Goal: Task Accomplishment & Management: Manage account settings

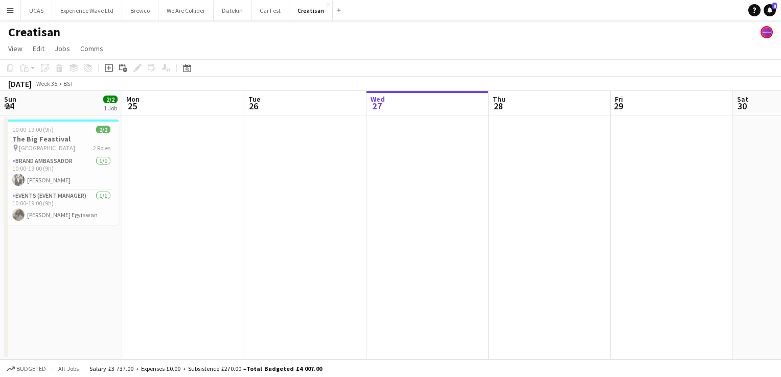
scroll to position [0, 244]
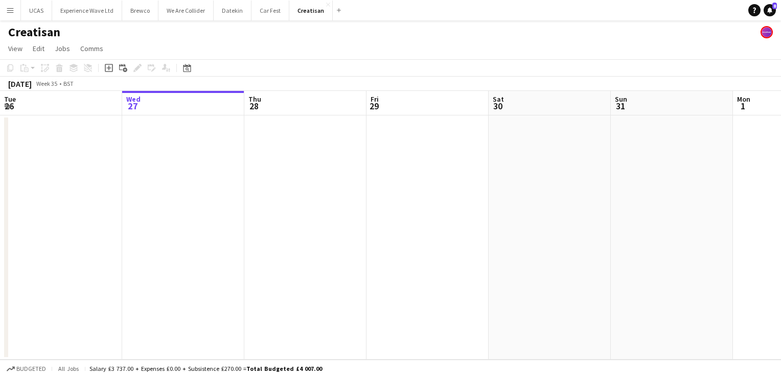
click at [439, 142] on app-date-cell at bounding box center [427, 237] width 122 height 244
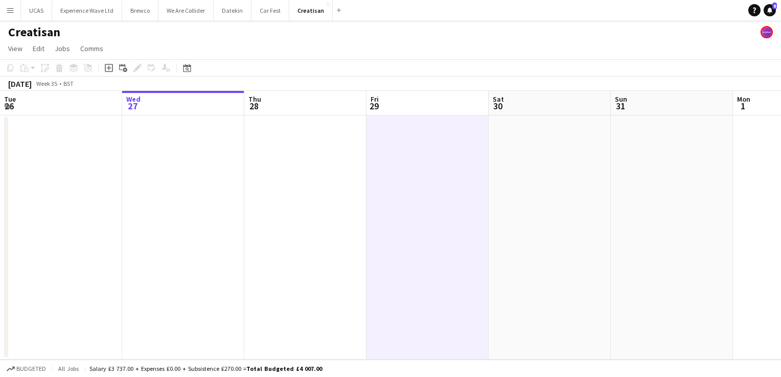
click at [439, 142] on app-date-cell at bounding box center [427, 237] width 122 height 244
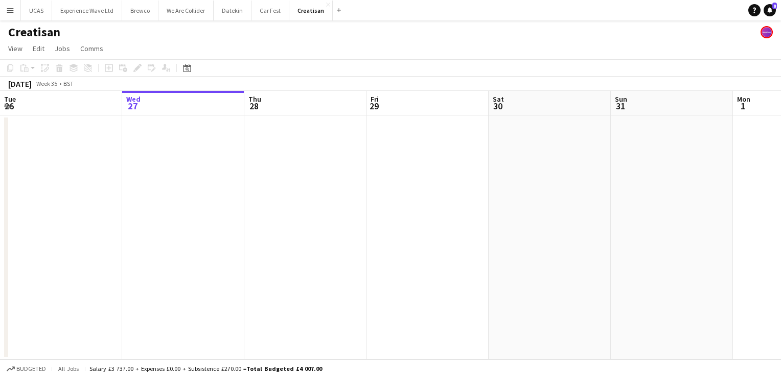
click at [439, 142] on app-date-cell at bounding box center [427, 237] width 122 height 244
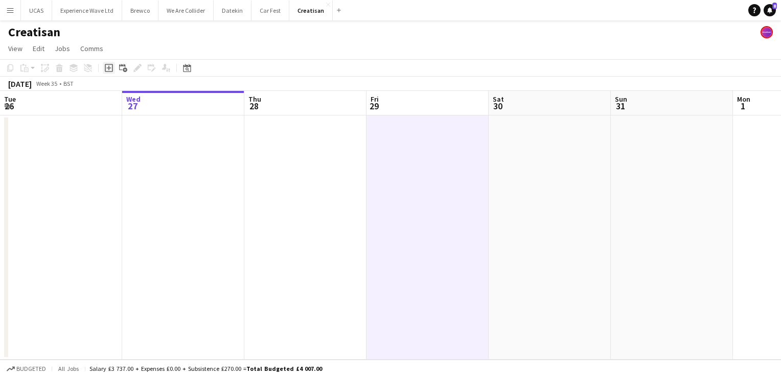
click at [108, 67] on icon at bounding box center [108, 68] width 5 height 5
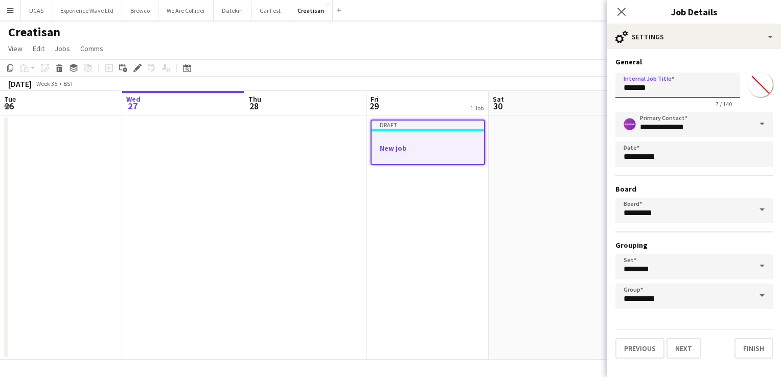
click at [653, 90] on input "*******" at bounding box center [677, 86] width 125 height 26
type input "*"
type input "**********"
click at [688, 345] on button "Next" at bounding box center [683, 348] width 34 height 20
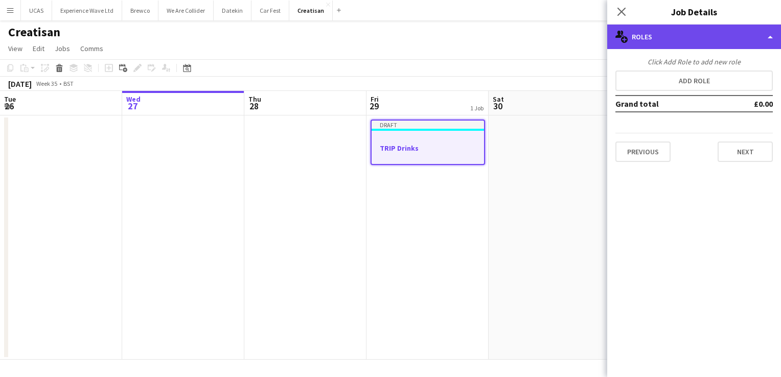
click at [762, 41] on div "multiple-users-add Roles" at bounding box center [694, 37] width 174 height 25
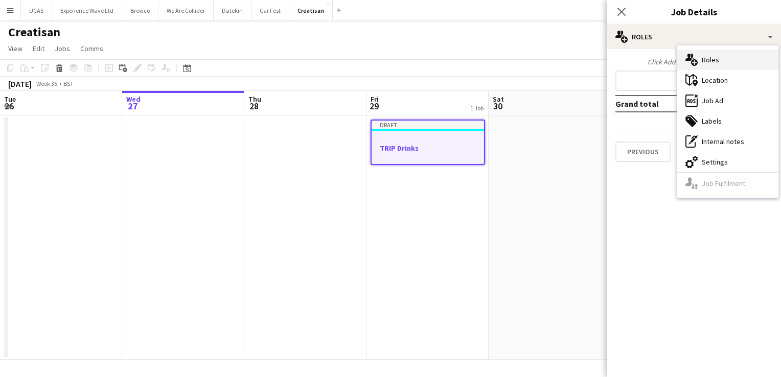
click at [728, 65] on div "multiple-users-add Roles" at bounding box center [727, 60] width 101 height 20
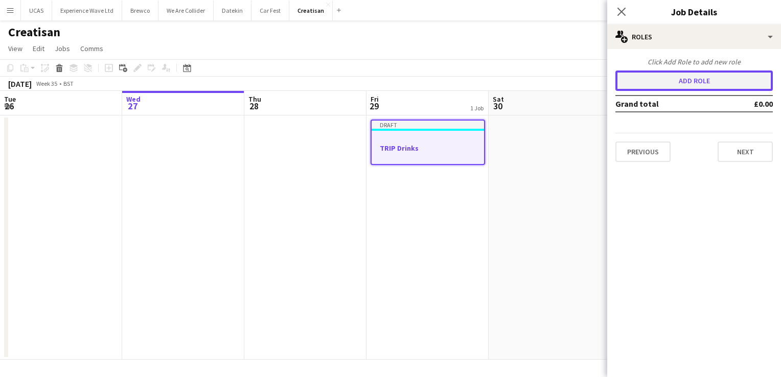
click at [699, 76] on button "Add role" at bounding box center [693, 81] width 157 height 20
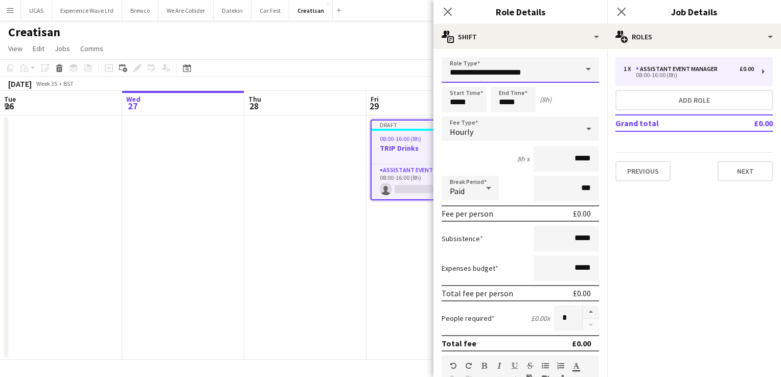
click at [500, 73] on input "**********" at bounding box center [519, 70] width 157 height 26
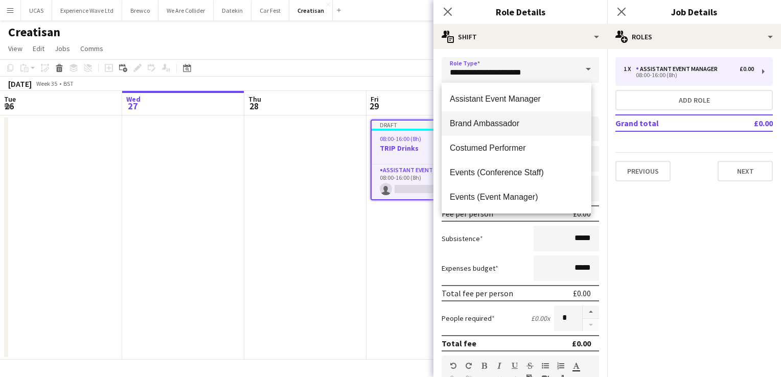
click at [500, 122] on span "Brand Ambassador" at bounding box center [516, 124] width 133 height 10
type input "**********"
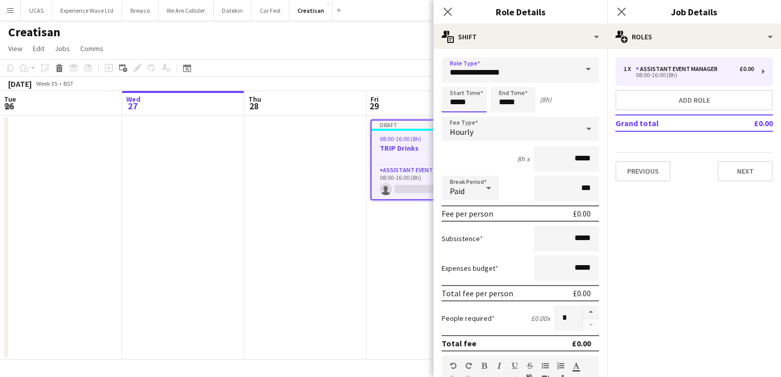
click at [463, 104] on input "*****" at bounding box center [463, 100] width 45 height 26
click at [454, 119] on div at bounding box center [453, 117] width 20 height 10
click at [452, 86] on div at bounding box center [453, 82] width 20 height 10
type input "*****"
click at [452, 86] on div at bounding box center [453, 82] width 20 height 10
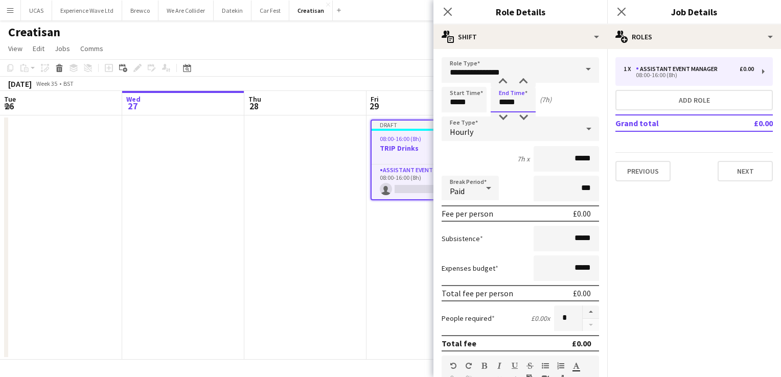
click at [511, 105] on input "*****" at bounding box center [512, 100] width 45 height 26
click at [505, 101] on input "*****" at bounding box center [512, 100] width 45 height 26
click at [503, 82] on div at bounding box center [503, 82] width 20 height 10
type input "*****"
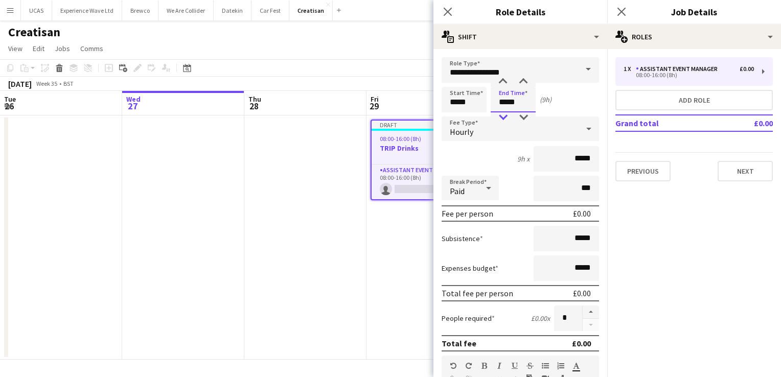
click at [501, 120] on div at bounding box center [503, 117] width 20 height 10
click at [582, 119] on icon at bounding box center [588, 129] width 12 height 20
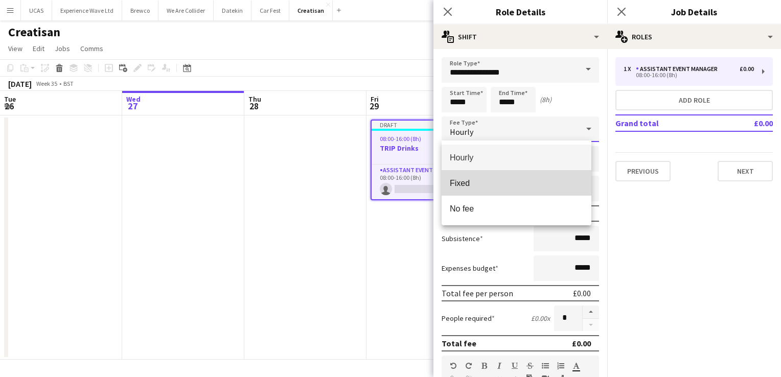
click at [474, 181] on span "Fixed" at bounding box center [516, 183] width 133 height 10
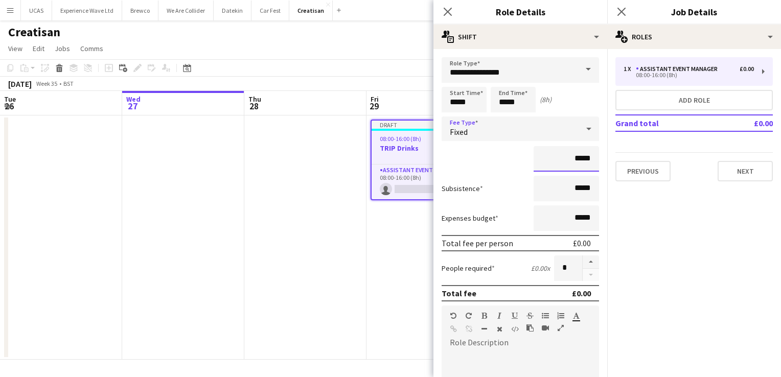
click at [585, 162] on input "*****" at bounding box center [565, 159] width 65 height 26
type input "**"
type input "****"
click at [571, 187] on input "*****" at bounding box center [565, 189] width 65 height 26
type input "**"
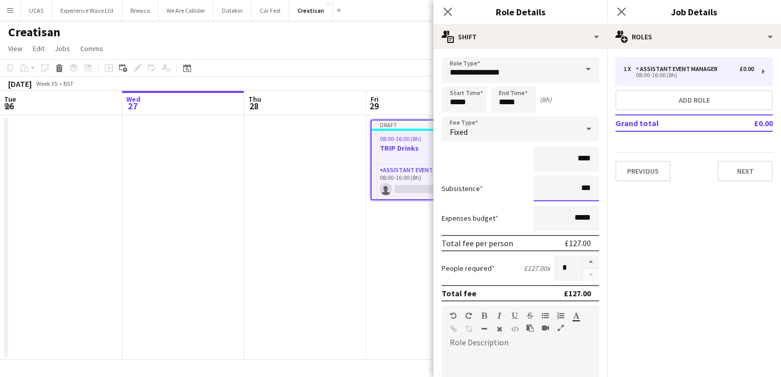
type input "***"
click at [499, 197] on div "Subsistence ***" at bounding box center [519, 189] width 157 height 26
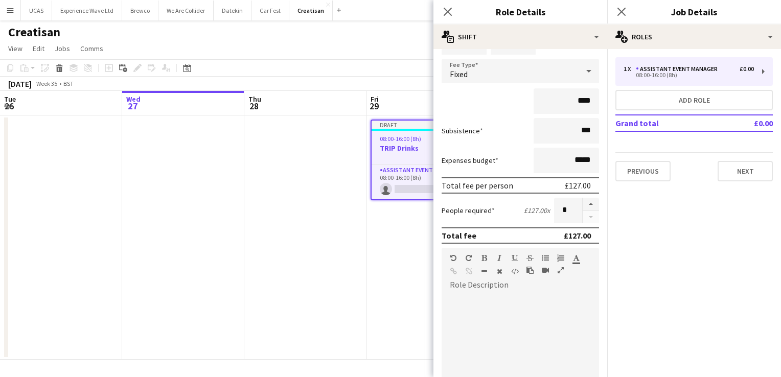
scroll to position [0, 0]
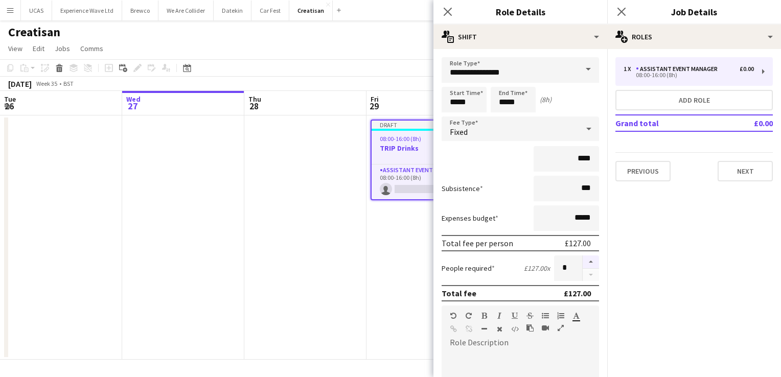
click at [582, 261] on button "button" at bounding box center [590, 261] width 16 height 13
type input "*"
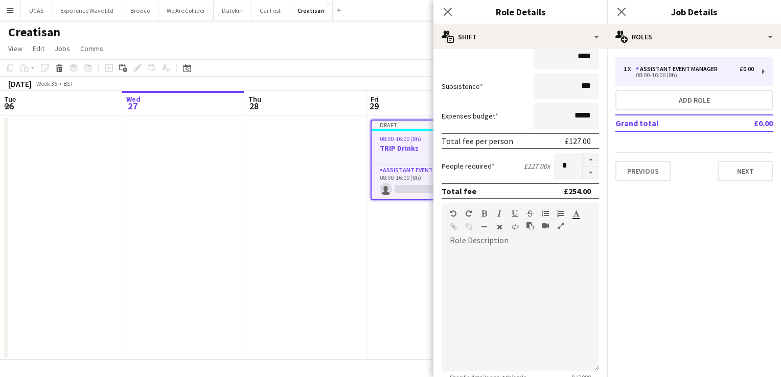
scroll to position [262, 0]
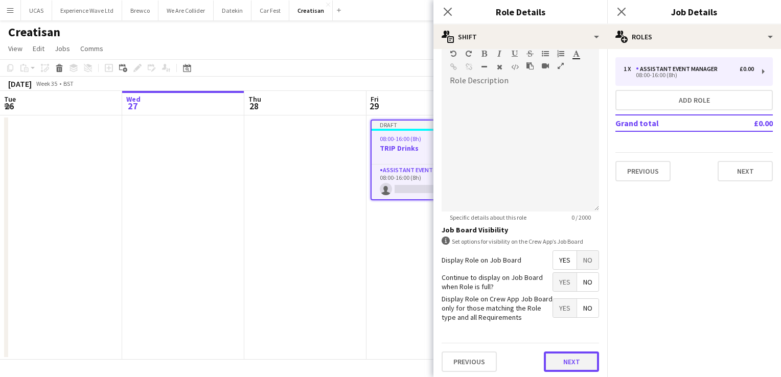
click at [564, 361] on button "Next" at bounding box center [571, 361] width 55 height 20
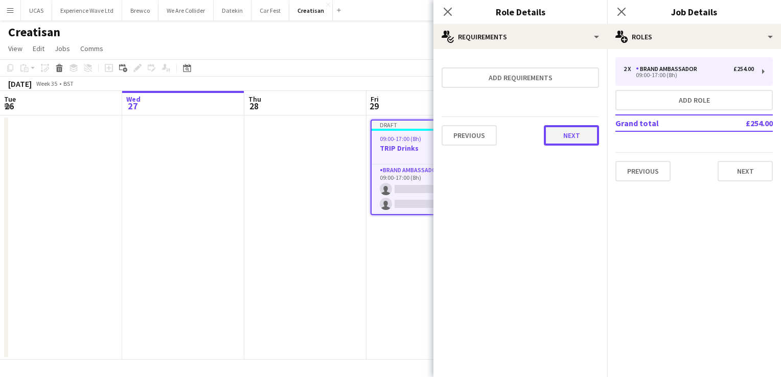
click at [552, 136] on button "Next" at bounding box center [571, 135] width 55 height 20
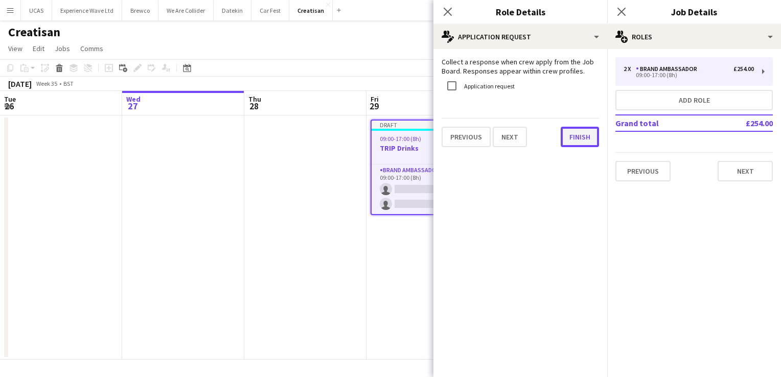
click at [576, 137] on button "Finish" at bounding box center [579, 137] width 38 height 20
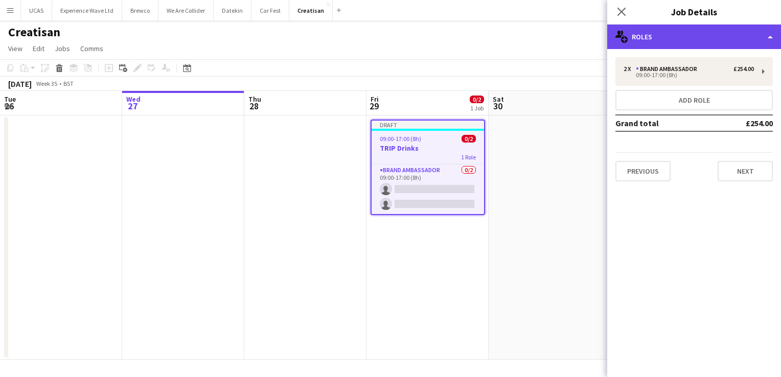
click at [761, 44] on div "multiple-users-add Roles" at bounding box center [694, 37] width 174 height 25
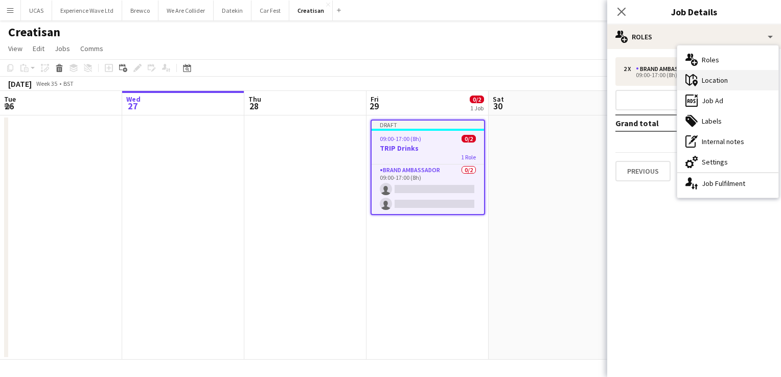
click at [736, 76] on div "maps-pin-1 Location" at bounding box center [727, 80] width 101 height 20
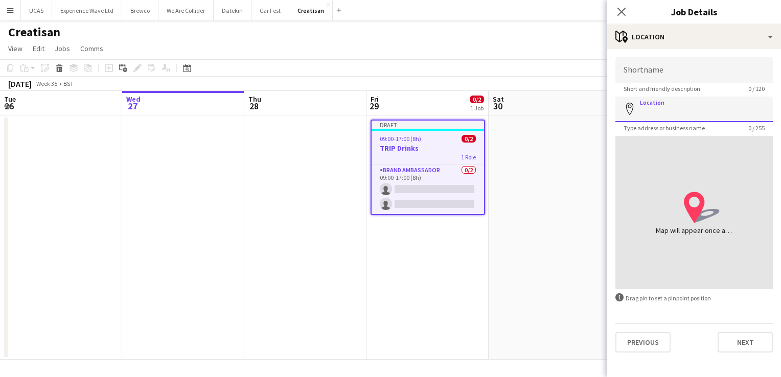
paste input "**********"
type input "**********"
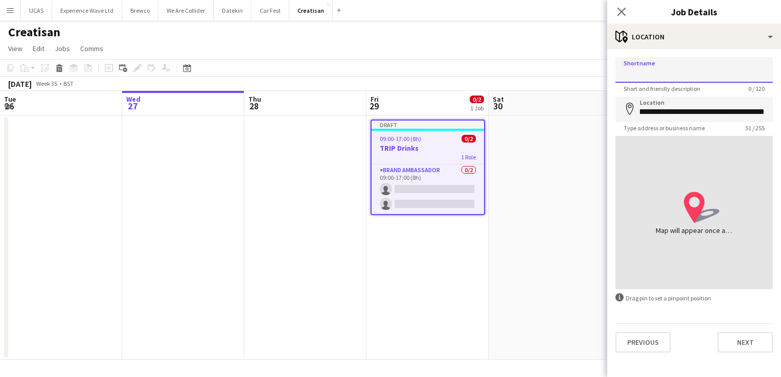
click at [657, 69] on input "Shortname" at bounding box center [693, 70] width 157 height 26
type input "**********"
click at [752, 340] on button "Next" at bounding box center [744, 342] width 55 height 20
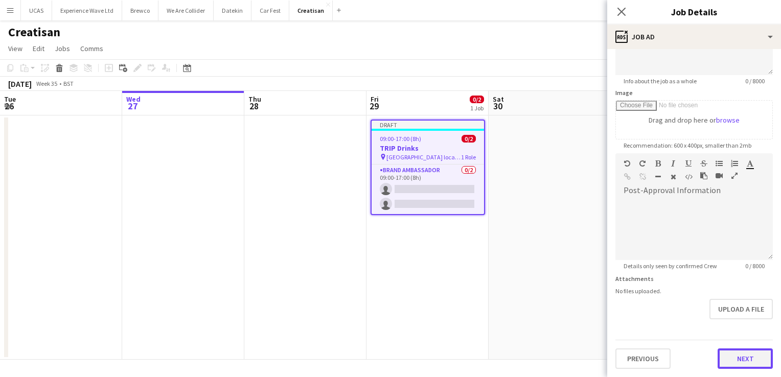
scroll to position [127, 0]
click at [739, 309] on form "**********" at bounding box center [694, 151] width 174 height 440
click at [750, 356] on button "Next" at bounding box center [744, 360] width 55 height 20
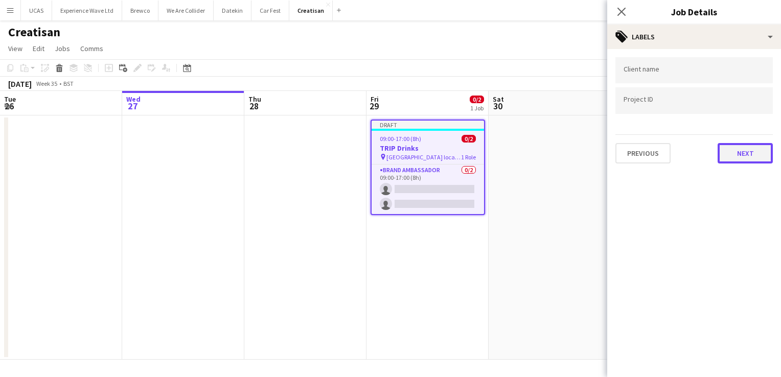
click at [721, 159] on button "Next" at bounding box center [744, 153] width 55 height 20
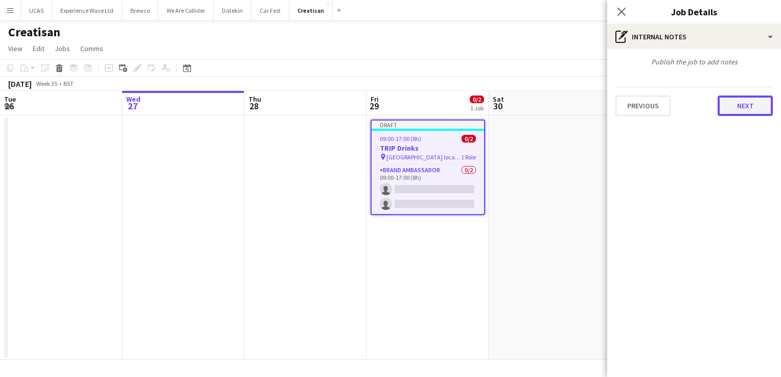
click at [754, 105] on button "Next" at bounding box center [744, 106] width 55 height 20
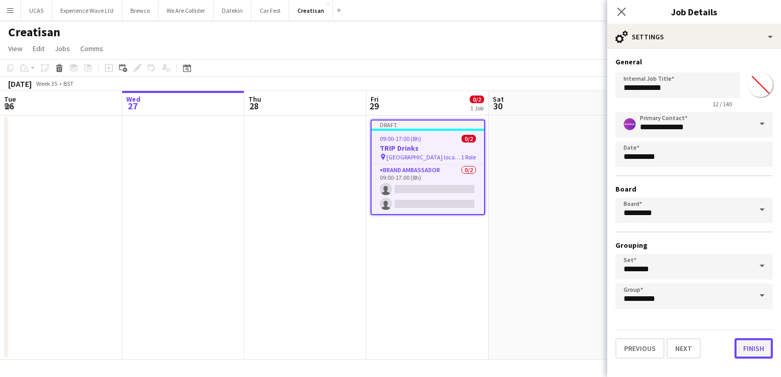
click at [755, 343] on button "Finish" at bounding box center [753, 348] width 38 height 20
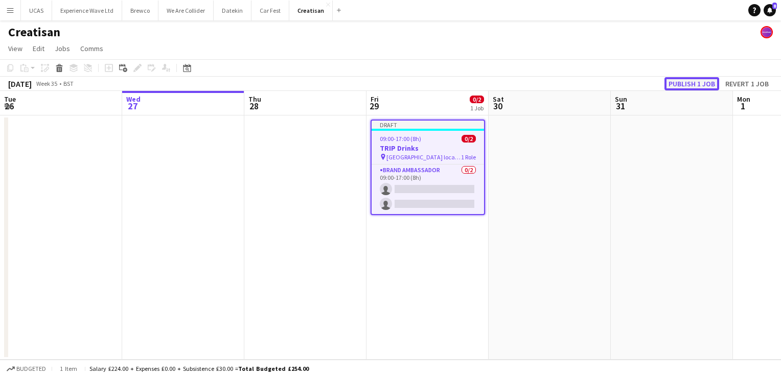
click at [708, 80] on button "Publish 1 job" at bounding box center [691, 83] width 55 height 13
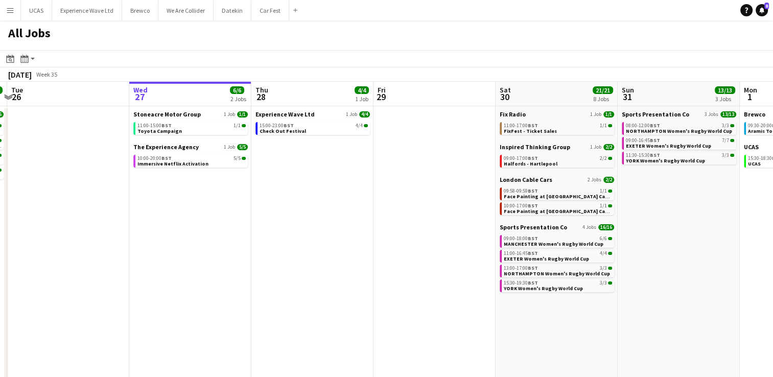
drag, startPoint x: 0, startPoint y: 0, endPoint x: 317, endPoint y: 203, distance: 376.4
click at [315, 203] on app-calendar-viewport "Sun 24 34/34 9 Jobs Mon 25 16/16 4 Jobs Tue 26 Wed 27 6/6 2 Jobs Thu 28 4/4 1 J…" at bounding box center [386, 297] width 773 height 430
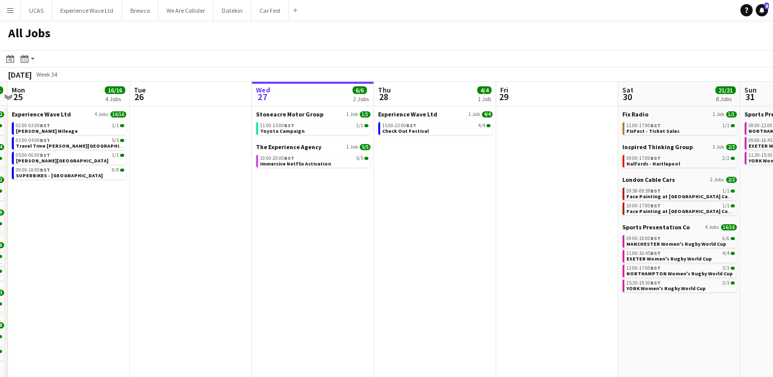
drag, startPoint x: 121, startPoint y: 276, endPoint x: 292, endPoint y: 256, distance: 172.2
click at [292, 256] on app-calendar-viewport "Sat 23 53/55 15 Jobs Sun 24 34/34 9 Jobs Mon 25 16/16 4 Jobs Tue 26 Wed 27 6/6 …" at bounding box center [386, 297] width 773 height 430
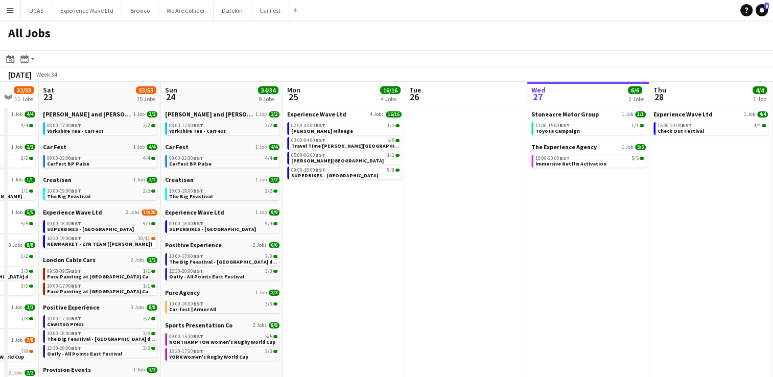
scroll to position [0, 315]
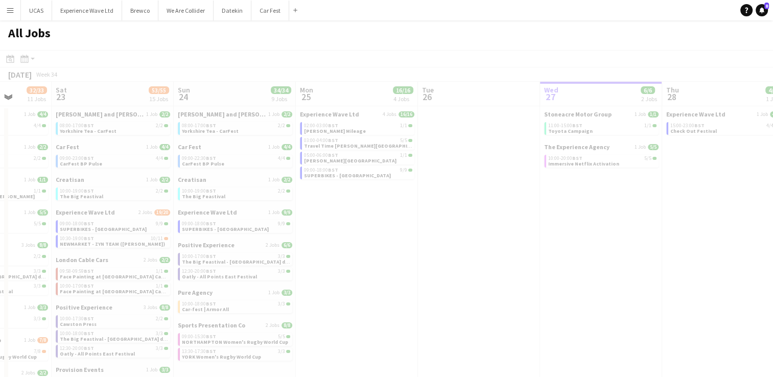
drag, startPoint x: 233, startPoint y: 265, endPoint x: 433, endPoint y: 263, distance: 199.8
click at [433, 263] on app-calendar-viewport "Wed 20 Thu 21 5/5 2 Jobs Fri 22 32/33 11 Jobs Sat 23 53/55 15 Jobs Sun 24 34/34…" at bounding box center [386, 297] width 773 height 430
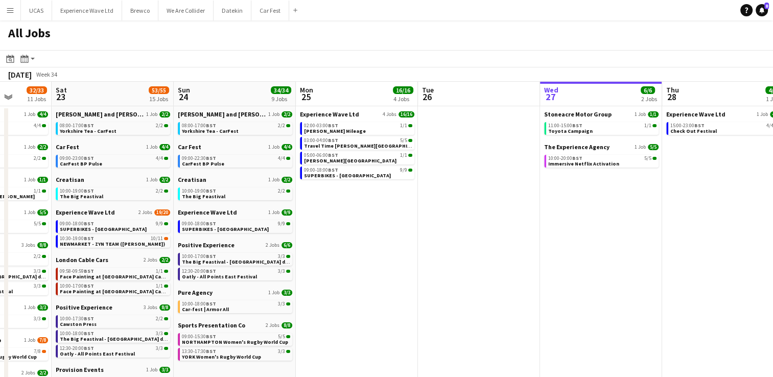
scroll to position [0, 264]
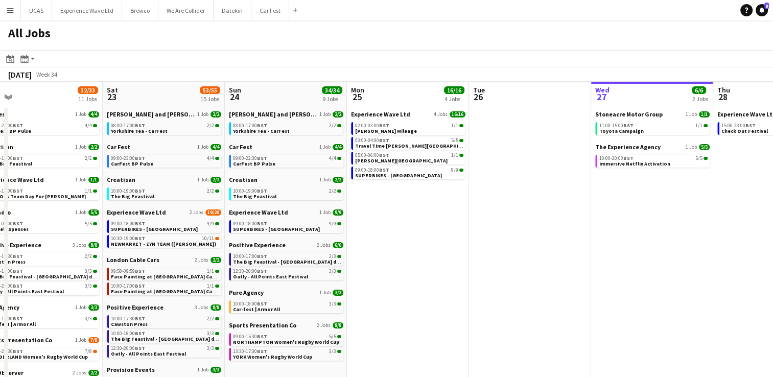
drag, startPoint x: 377, startPoint y: 295, endPoint x: 427, endPoint y: 295, distance: 50.6
click at [427, 295] on app-calendar-viewport "Wed 20 Thu 21 5/5 2 Jobs Fri 22 32/33 11 Jobs Sat 23 53/55 15 Jobs Sun 24 34/34…" at bounding box center [386, 297] width 773 height 430
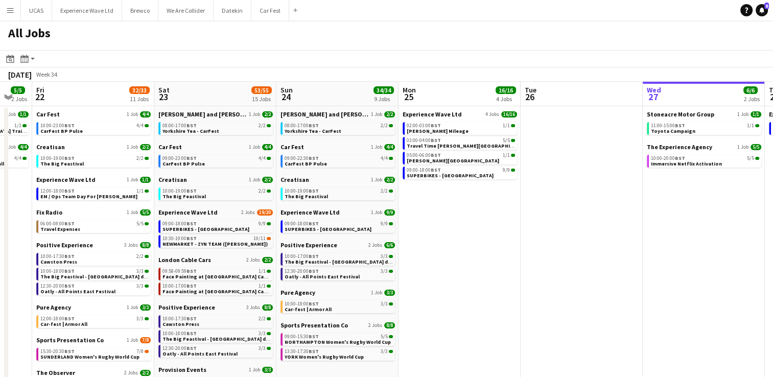
drag, startPoint x: 409, startPoint y: 312, endPoint x: 461, endPoint y: 309, distance: 52.2
click at [461, 309] on app-calendar-viewport "Wed 20 Thu 21 5/5 2 Jobs Fri 22 32/33 11 Jobs Sat 23 53/55 15 Jobs Sun 24 34/34…" at bounding box center [386, 297] width 773 height 430
click at [317, 193] on span "The Big Feastival" at bounding box center [306, 196] width 43 height 7
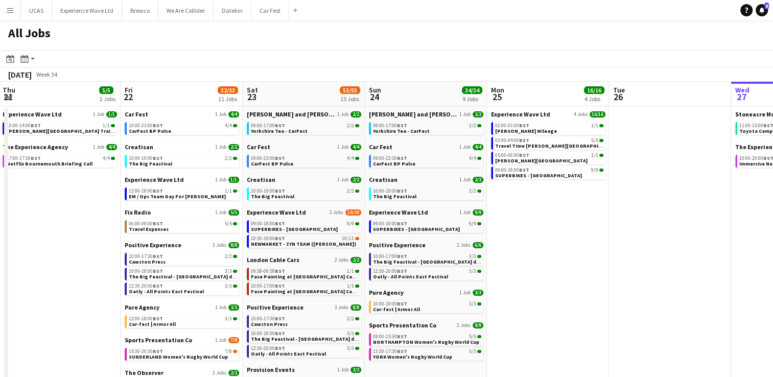
scroll to position [0, 233]
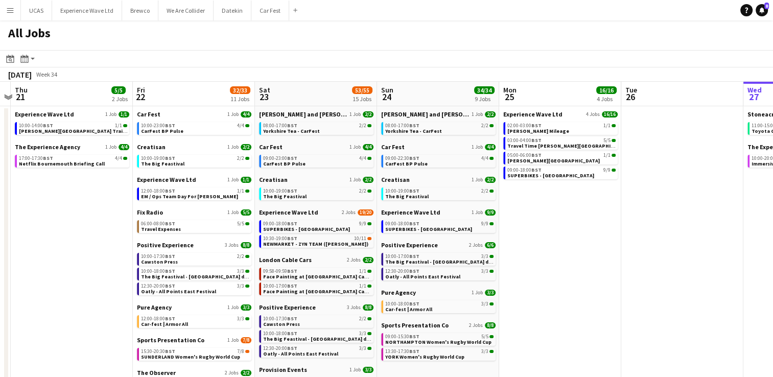
drag, startPoint x: 471, startPoint y: 273, endPoint x: 550, endPoint y: 267, distance: 79.4
click at [550, 267] on app-calendar-viewport "Tue 19 9/9 1 Job Wed 20 Thu 21 5/5 2 Jobs Fri 22 32/33 11 Jobs Sat 23 53/55 15 …" at bounding box center [386, 297] width 773 height 430
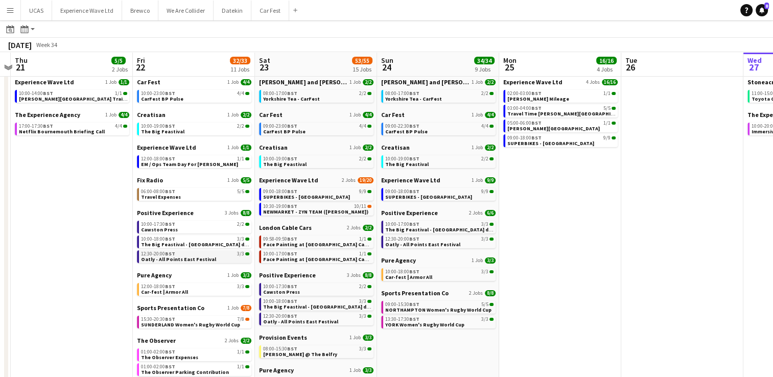
scroll to position [0, 0]
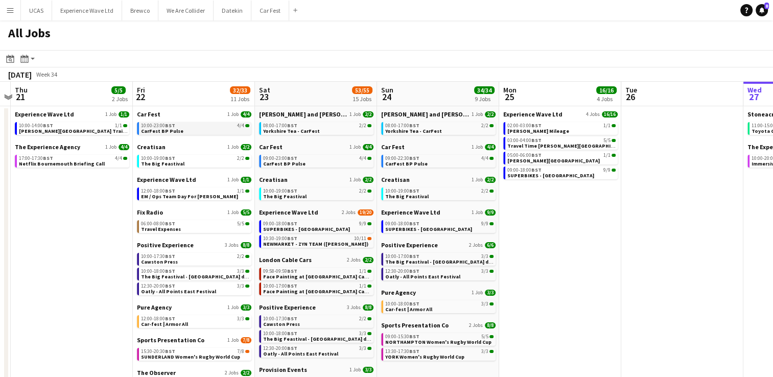
click at [191, 131] on link "10:00-23:00 BST 4/4 CarFest BP Pulse" at bounding box center [195, 128] width 108 height 12
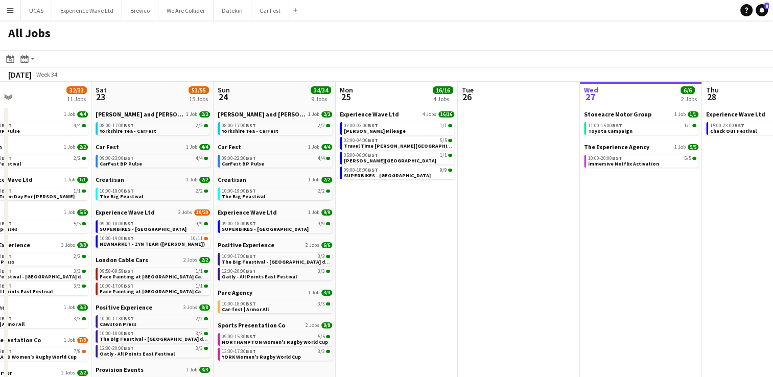
drag, startPoint x: 623, startPoint y: 255, endPoint x: 460, endPoint y: 251, distance: 163.5
click at [460, 251] on app-calendar-viewport "Tue 19 9/9 1 Job Wed 20 Thu 21 5/5 2 Jobs Fri 22 32/33 11 Jobs Sat 23 53/55 15 …" at bounding box center [386, 297] width 773 height 430
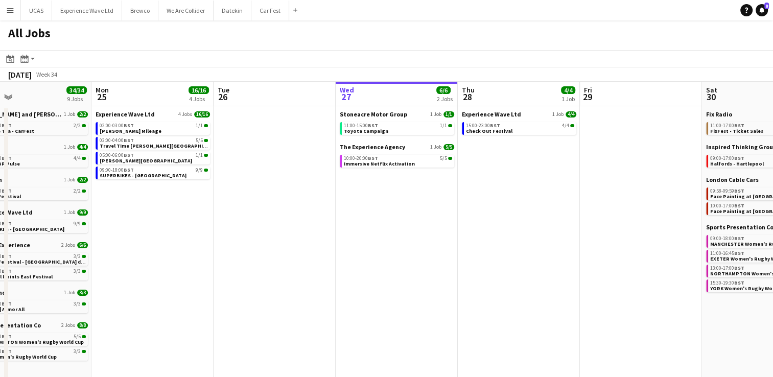
scroll to position [0, 374]
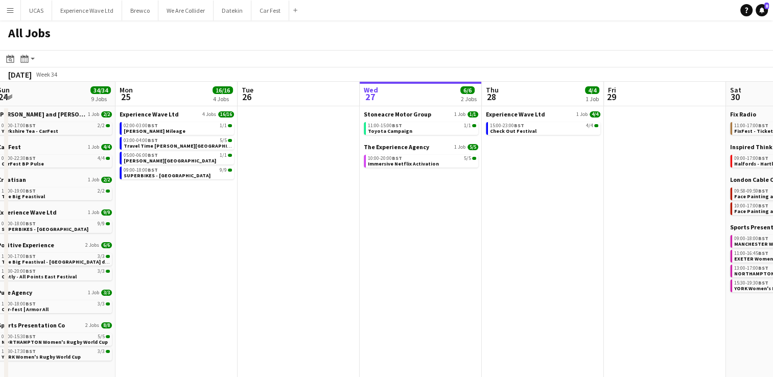
drag, startPoint x: 619, startPoint y: 261, endPoint x: 403, endPoint y: 262, distance: 216.6
click at [398, 263] on app-calendar-viewport "Thu 21 5/5 2 Jobs Fri 22 32/33 11 Jobs Sat 23 53/55 15 Jobs Sun 24 34/34 9 Jobs…" at bounding box center [386, 297] width 773 height 430
click at [512, 128] on span "Check Out Festival" at bounding box center [512, 131] width 46 height 7
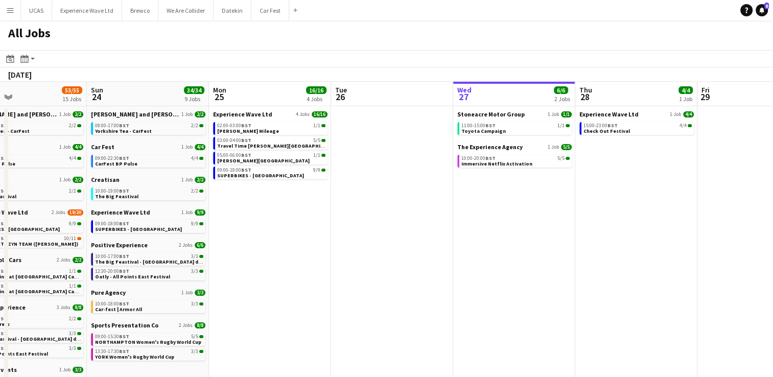
drag, startPoint x: 536, startPoint y: 231, endPoint x: 325, endPoint y: 224, distance: 211.6
click at [325, 224] on app-calendar-viewport "Thu 21 5/5 2 Jobs Fri 22 32/33 11 Jobs Sat 23 53/55 15 Jobs Sun 24 34/34 9 Jobs…" at bounding box center [386, 297] width 773 height 430
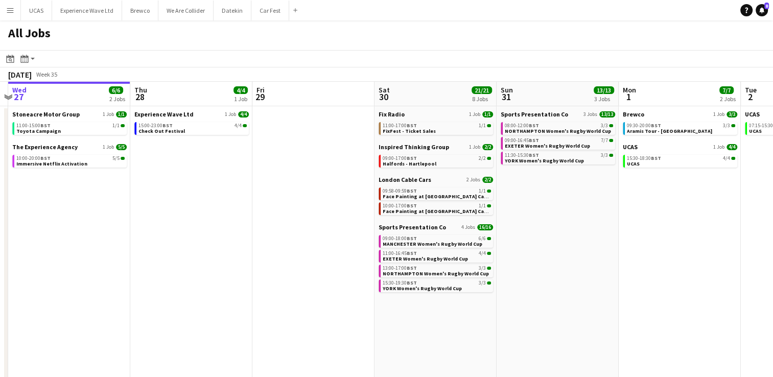
drag, startPoint x: 352, startPoint y: 291, endPoint x: 228, endPoint y: 296, distance: 123.7
click at [228, 296] on app-calendar-viewport "Sat 23 53/55 15 Jobs Sun 24 34/34 9 Jobs Mon 25 16/16 4 Jobs Tue 26 Wed 27 6/6 …" at bounding box center [386, 297] width 773 height 430
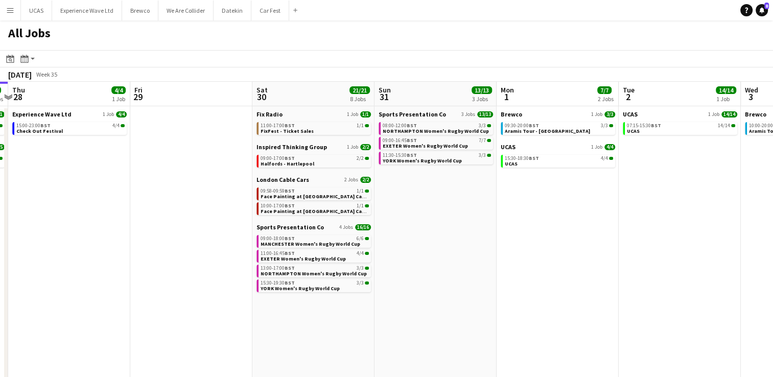
scroll to position [0, 358]
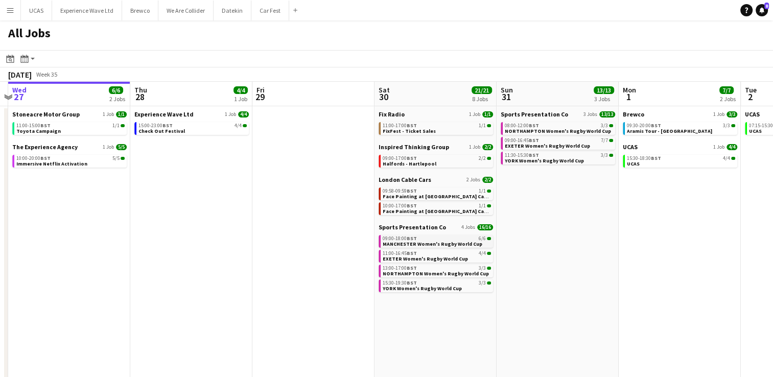
click at [431, 244] on span "MANCHESTER Women's Rugby World Cup" at bounding box center [433, 244] width 100 height 7
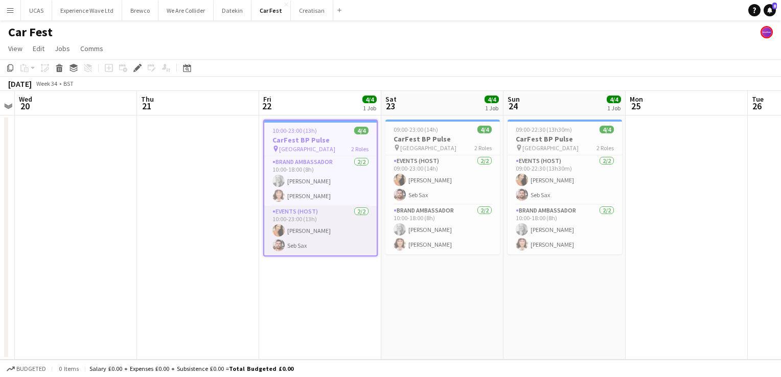
click at [345, 236] on app-card-role "Events (Host) 2/2 10:00-23:00 (13h) Charlotte Barnes Seb Sax" at bounding box center [320, 231] width 112 height 50
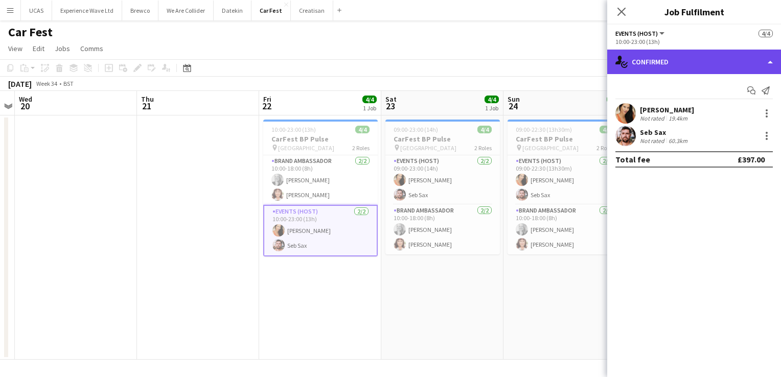
click at [773, 68] on div "single-neutral-actions-check-2 Confirmed" at bounding box center [694, 62] width 174 height 25
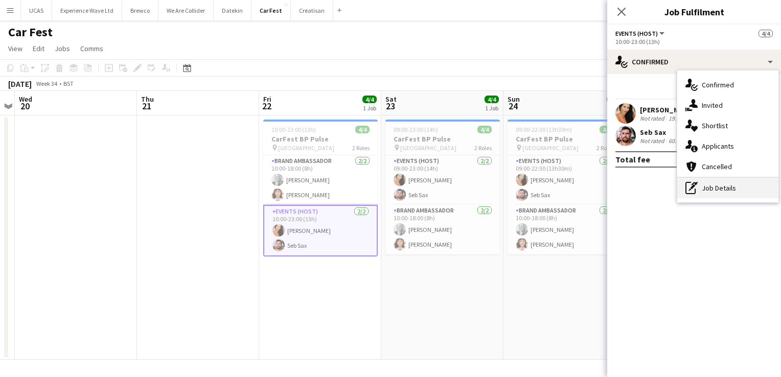
click at [742, 186] on div "pen-write Job Details" at bounding box center [727, 188] width 101 height 20
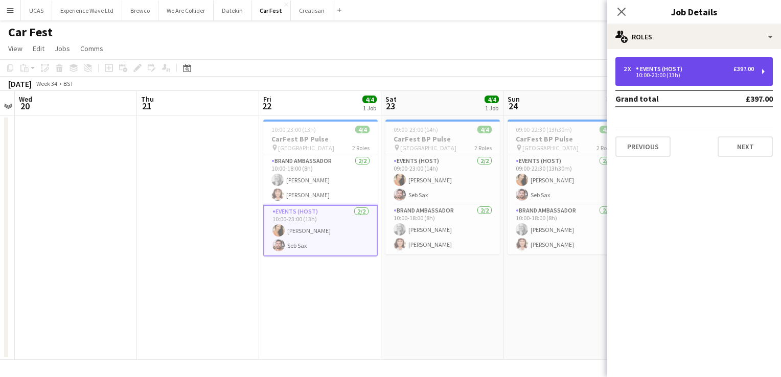
click at [729, 75] on div "10:00-23:00 (13h)" at bounding box center [688, 75] width 130 height 5
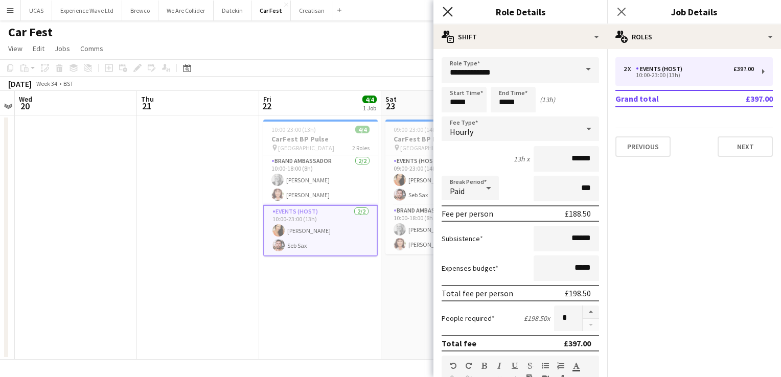
click at [445, 11] on icon "Close pop-in" at bounding box center [447, 12] width 10 height 10
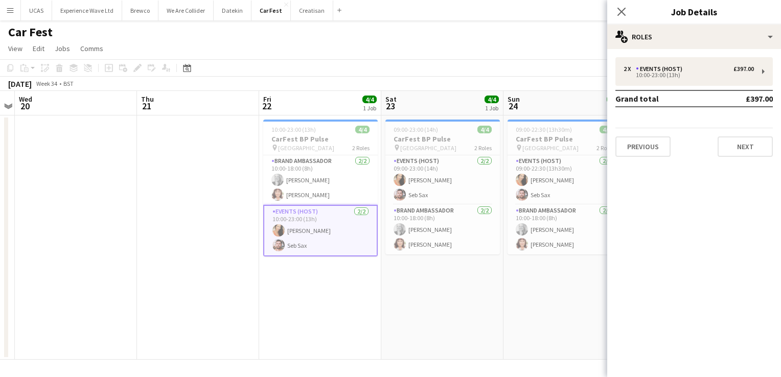
click at [186, 241] on app-date-cell at bounding box center [198, 237] width 122 height 244
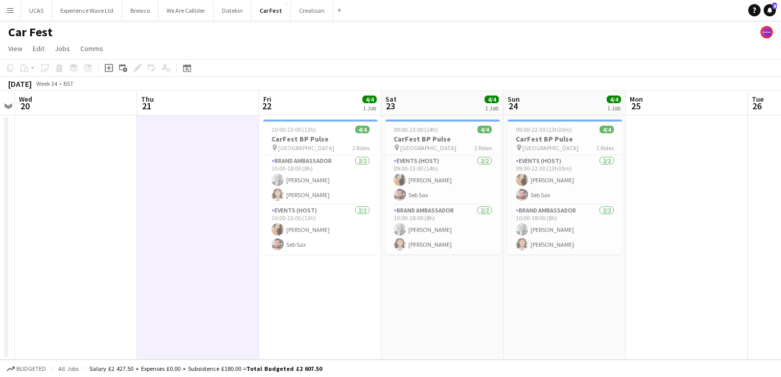
click at [454, 342] on app-date-cell "09:00-23:00 (14h) 4/4 CarFest BP Pulse pin Hampshire 2 Roles Events (Host) 2/2 …" at bounding box center [442, 237] width 122 height 244
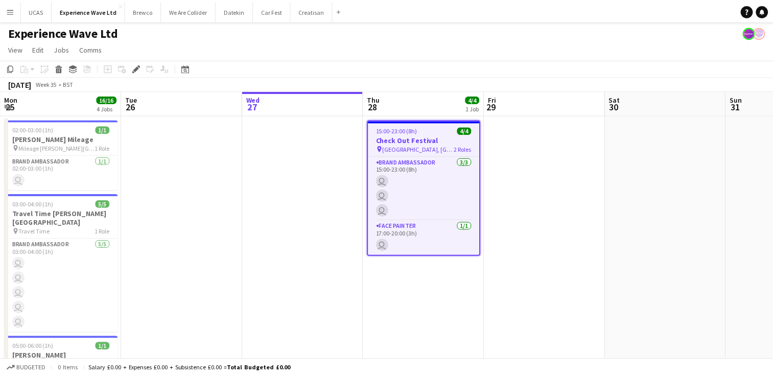
scroll to position [0, 351]
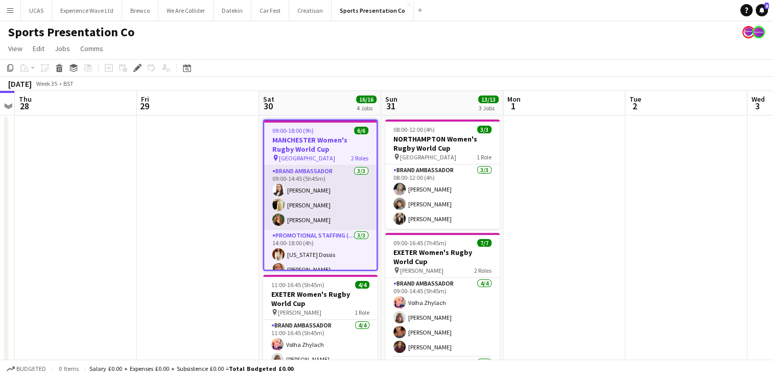
click at [328, 207] on app-card-role "Brand Ambassador [DATE] 09:00-14:45 (5h45m) [PERSON_NAME] [PERSON_NAME] [PERSON…" at bounding box center [320, 198] width 112 height 64
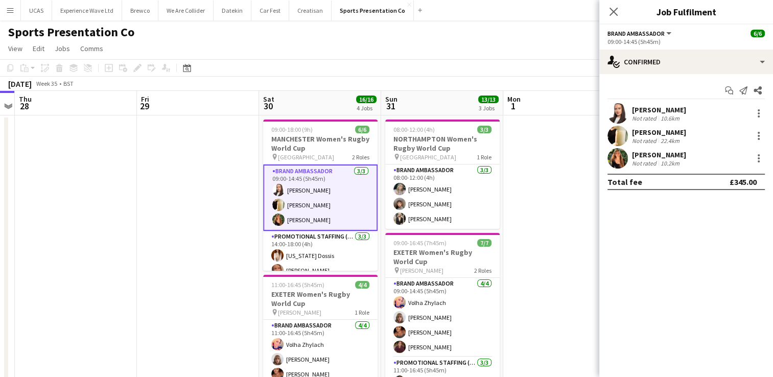
click at [683, 130] on div "[PERSON_NAME] Not rated 22.4km" at bounding box center [686, 136] width 174 height 20
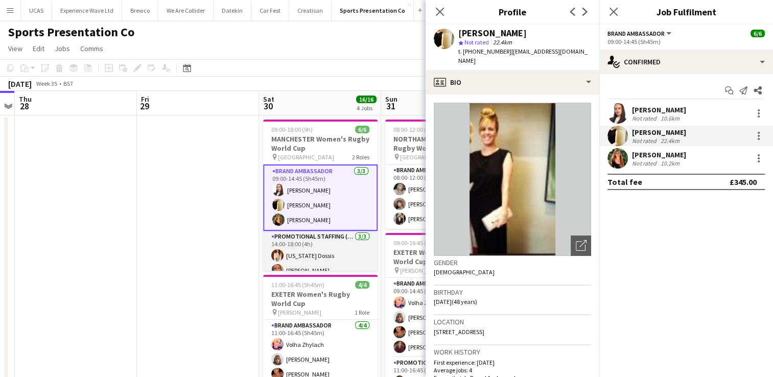
click at [309, 260] on app-card-role "Promotional Staffing (Brand Ambassadors) [DATE] 14:00-18:00 (4h) [US_STATE] Dos…" at bounding box center [320, 263] width 114 height 64
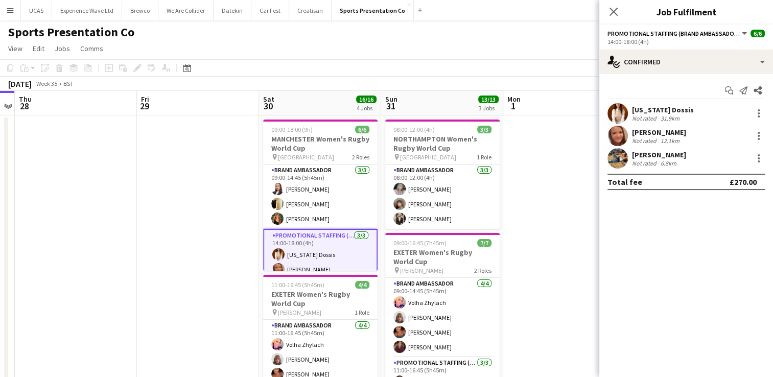
click at [683, 113] on div "[US_STATE] Dossis Not rated 31.9km" at bounding box center [686, 113] width 174 height 20
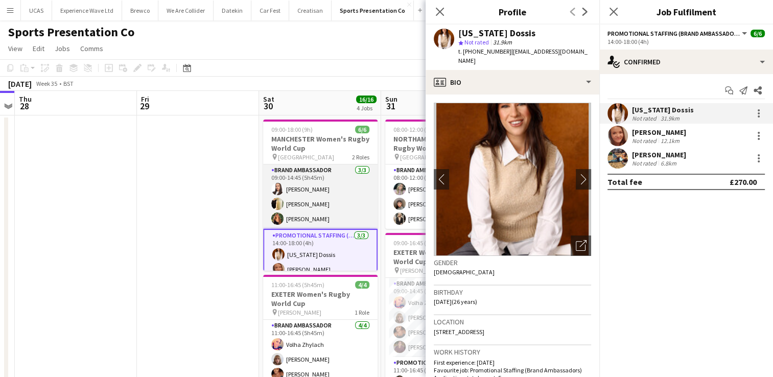
click at [339, 207] on app-card-role "Brand Ambassador 3/3 09:00-14:45 (5h45m) Lillie Howes Gemma Hayden jodie wallis" at bounding box center [320, 197] width 114 height 64
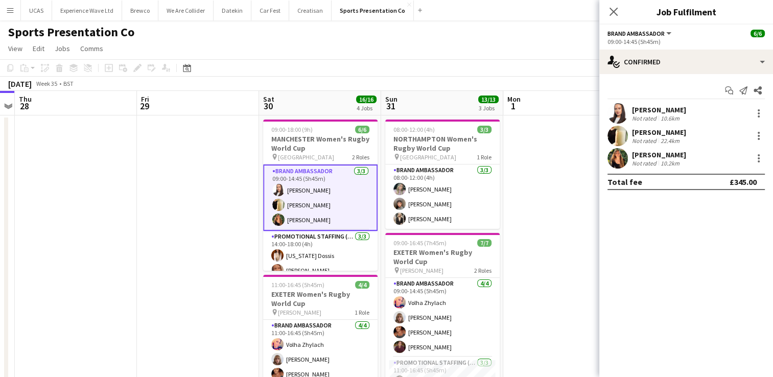
click at [650, 111] on div "Lillie Howes" at bounding box center [659, 109] width 54 height 9
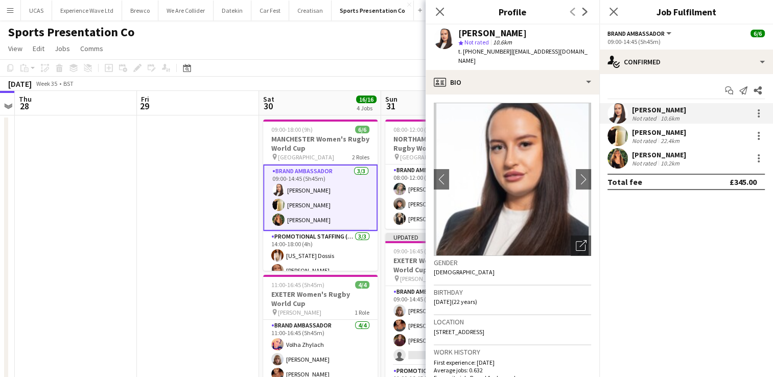
click at [634, 164] on div "Not rated" at bounding box center [645, 163] width 27 height 8
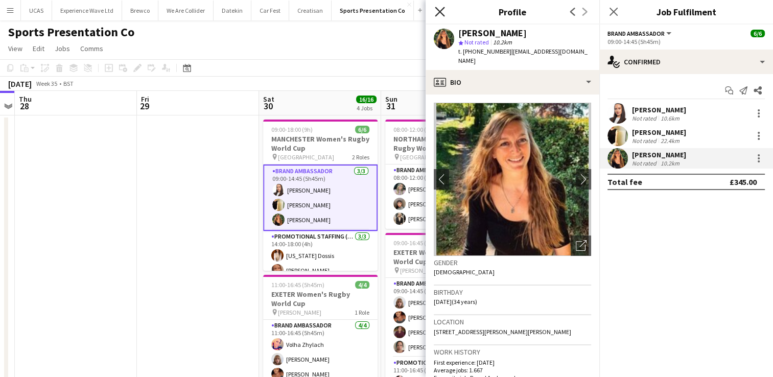
click at [440, 12] on icon at bounding box center [440, 12] width 10 height 10
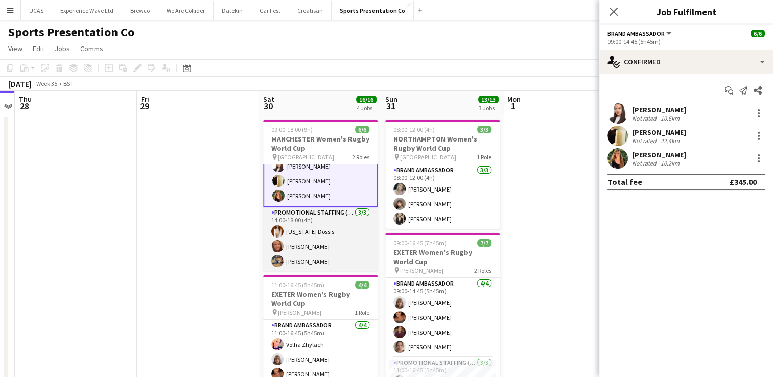
click at [321, 247] on app-card-role "Promotional Staffing (Brand Ambassadors) 3/3 14:00-18:00 (4h) Georgia Dossis Me…" at bounding box center [320, 239] width 114 height 64
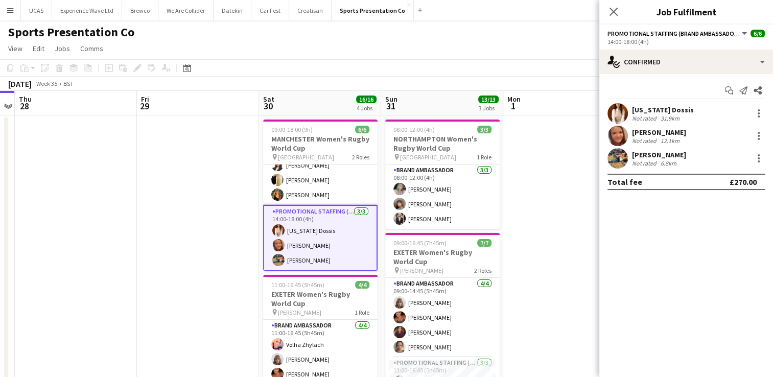
scroll to position [23, 0]
click at [689, 112] on div "Georgia Dossis Not rated 31.9km" at bounding box center [686, 113] width 174 height 20
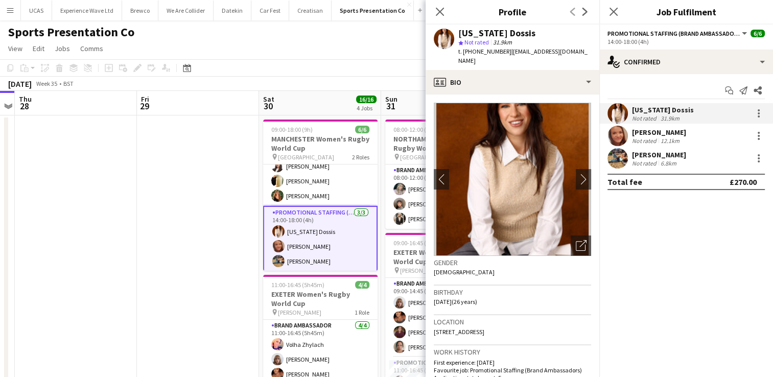
click at [687, 132] on div "Megan Burbage Not rated 12.1km" at bounding box center [686, 136] width 174 height 20
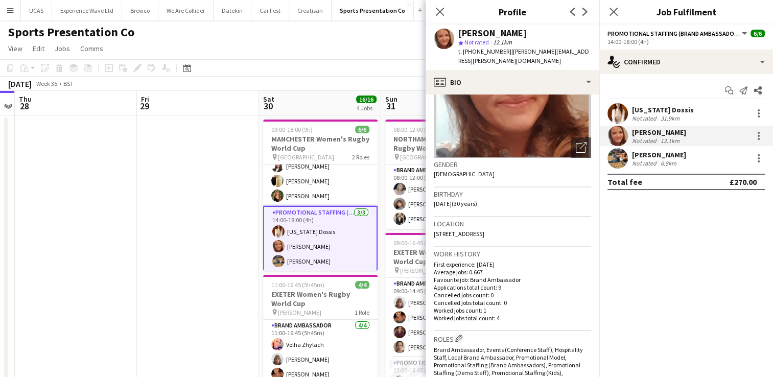
scroll to position [0, 0]
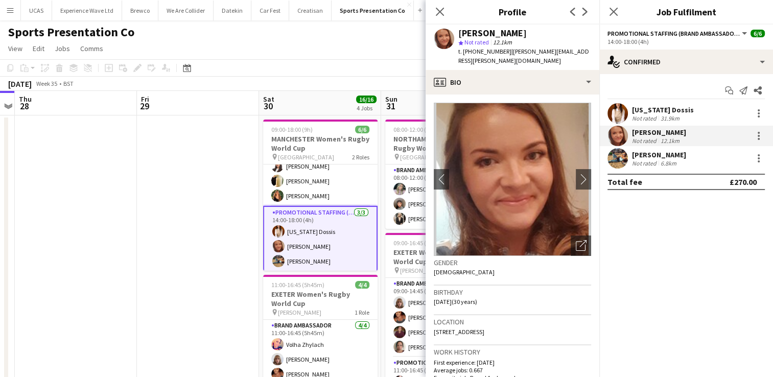
click at [656, 163] on div "Not rated" at bounding box center [645, 163] width 27 height 8
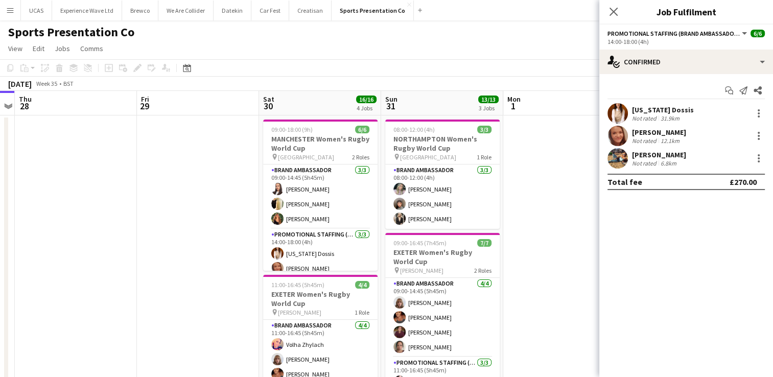
click at [216, 240] on app-date-cell at bounding box center [198, 381] width 122 height 533
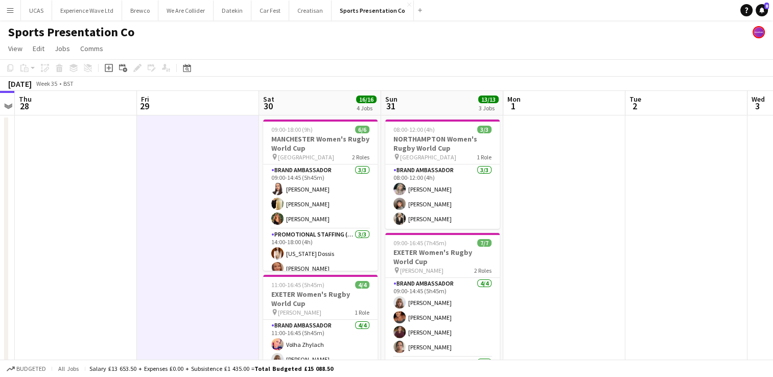
click at [558, 222] on app-date-cell at bounding box center [564, 381] width 122 height 533
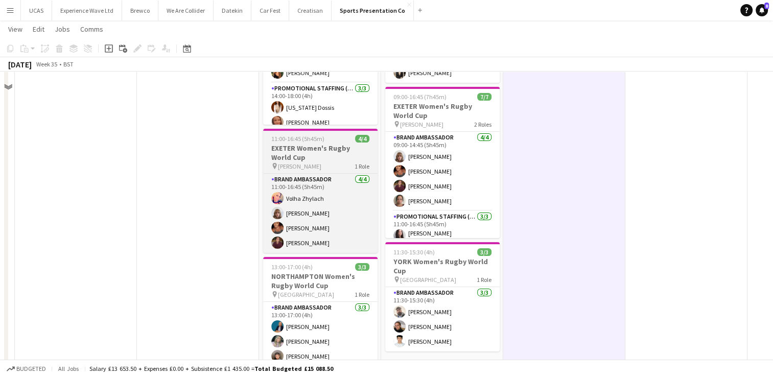
scroll to position [153, 0]
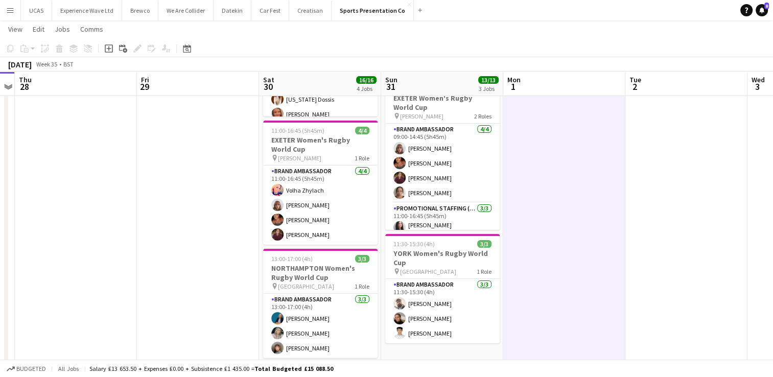
click at [234, 250] on app-date-cell at bounding box center [198, 227] width 122 height 533
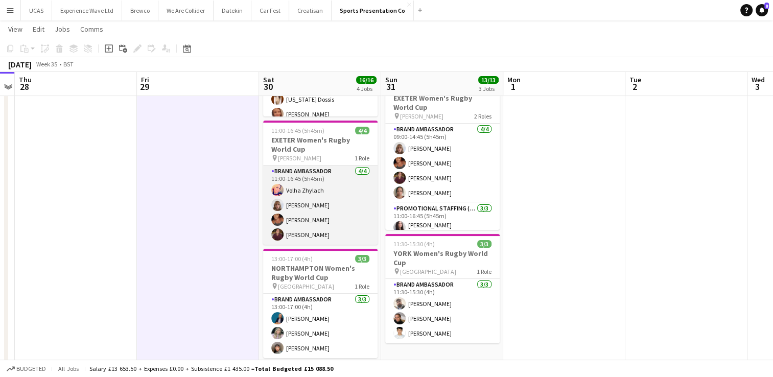
click at [342, 216] on app-card-role "Brand Ambassador 4/4 11:00-16:45 (5h45m) Volha Zhylach Caitlyn Chapman Jodie Sa…" at bounding box center [320, 205] width 114 height 79
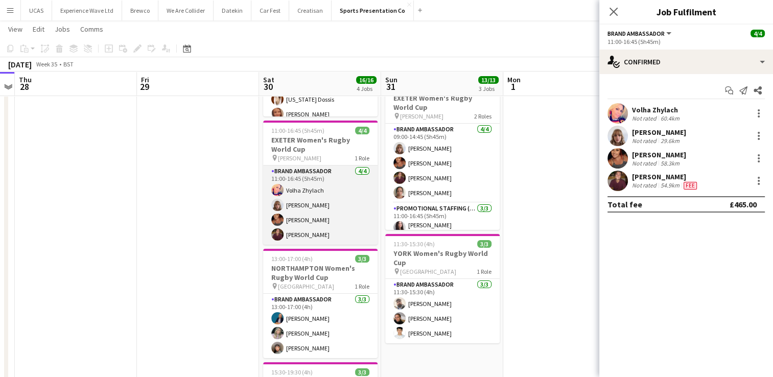
click at [333, 224] on app-card-role "Brand Ambassador 4/4 11:00-16:45 (5h45m) Volha Zhylach Caitlyn Chapman Jodie Sa…" at bounding box center [320, 205] width 114 height 79
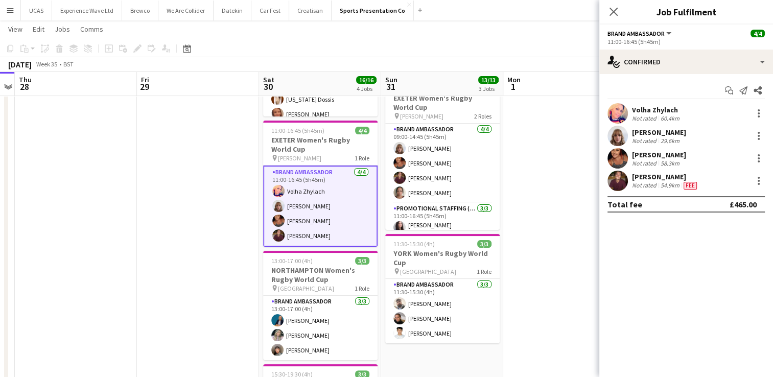
click at [654, 141] on div "Not rated" at bounding box center [645, 141] width 27 height 8
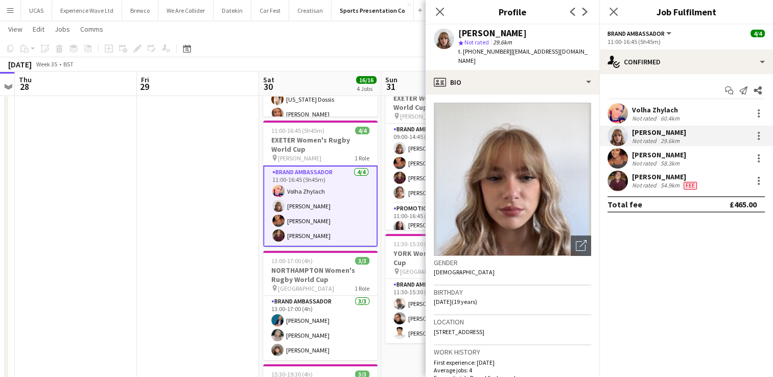
click at [660, 181] on div "54.9km" at bounding box center [670, 185] width 23 height 8
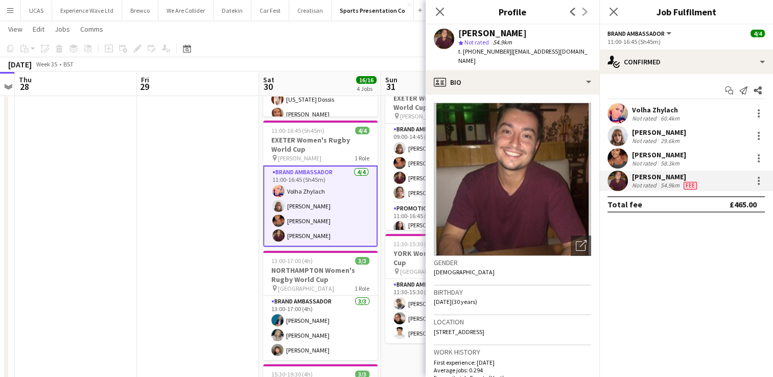
click at [647, 157] on div "Jodie Sanders" at bounding box center [659, 154] width 54 height 9
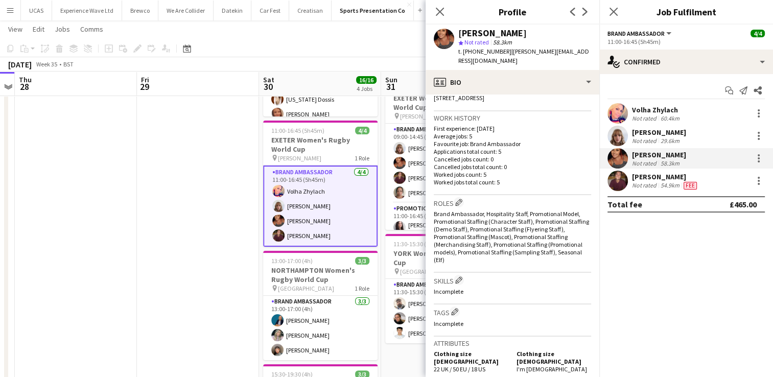
scroll to position [0, 0]
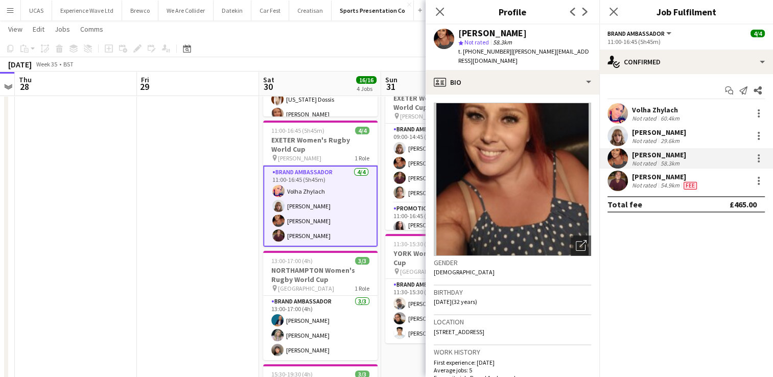
click at [234, 267] on app-date-cell at bounding box center [198, 227] width 122 height 533
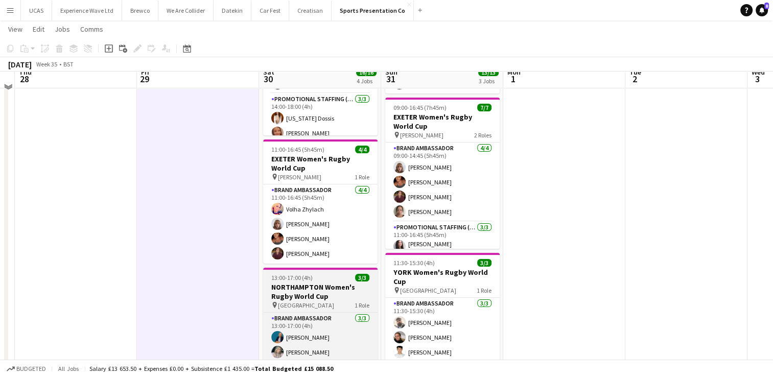
scroll to position [83, 0]
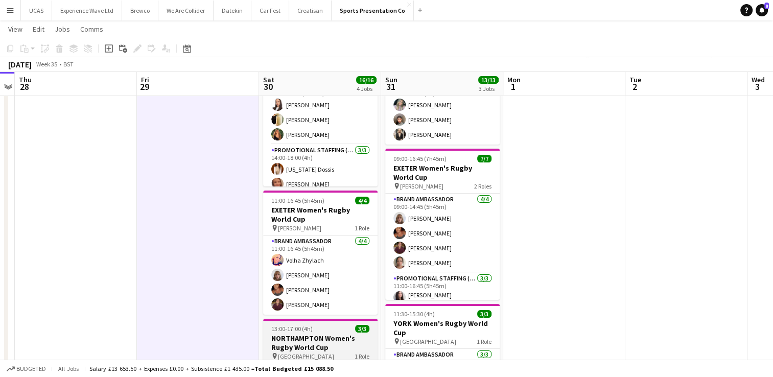
click at [307, 168] on app-card-role "Promotional Staffing (Brand Ambassadors) 3/3 14:00-18:00 (4h) Georgia Dossis Me…" at bounding box center [320, 177] width 114 height 64
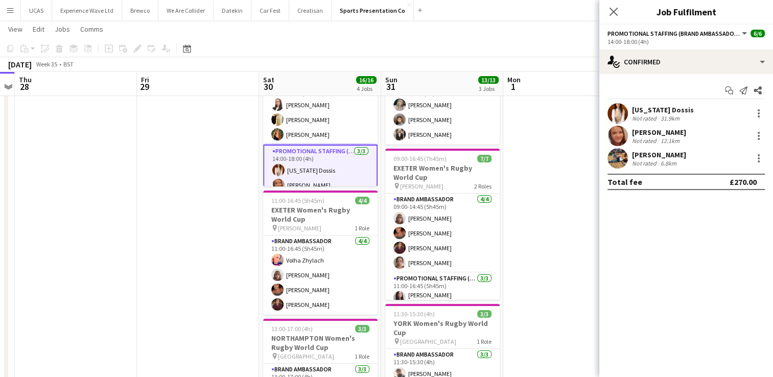
click at [702, 114] on div "Georgia Dossis Not rated 31.9km" at bounding box center [686, 113] width 174 height 20
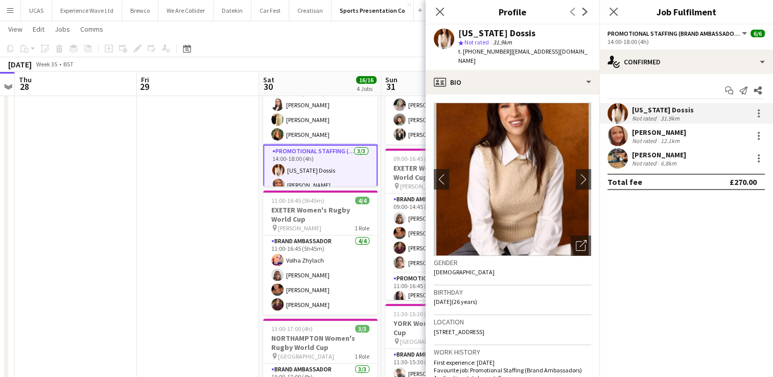
click at [655, 158] on div "Adele Meade" at bounding box center [659, 154] width 54 height 9
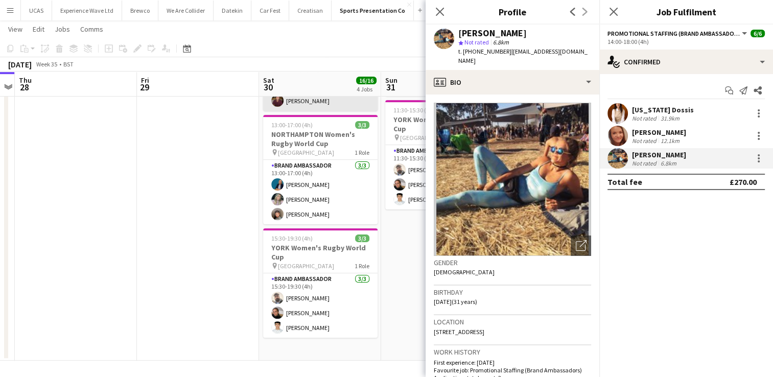
scroll to position [288, 0]
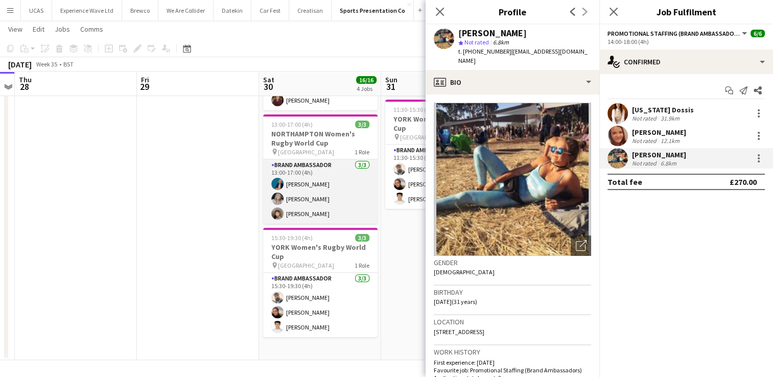
click at [310, 193] on app-card-role "Brand Ambassador 3/3 13:00-17:00 (4h) Anna Geary Sophie Fowler Kalam Mohammed" at bounding box center [320, 191] width 114 height 64
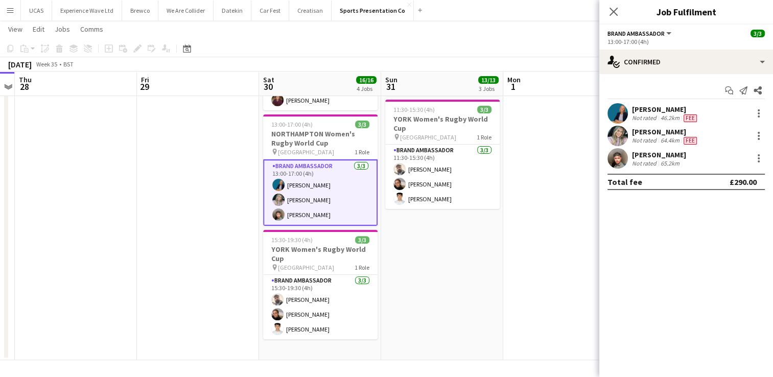
click at [657, 138] on div "Not rated" at bounding box center [645, 140] width 27 height 8
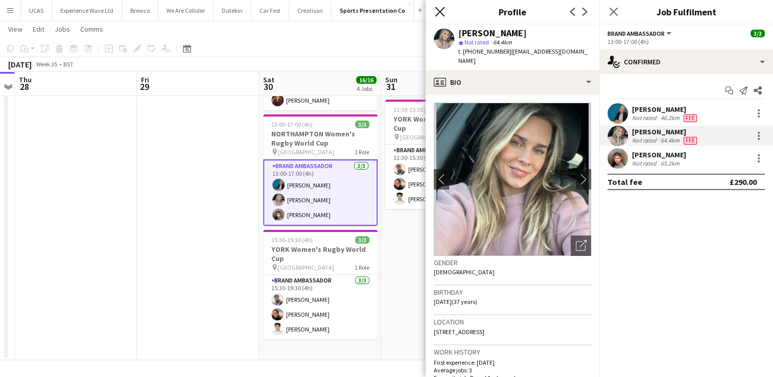
click at [440, 15] on icon "Close pop-in" at bounding box center [440, 12] width 10 height 10
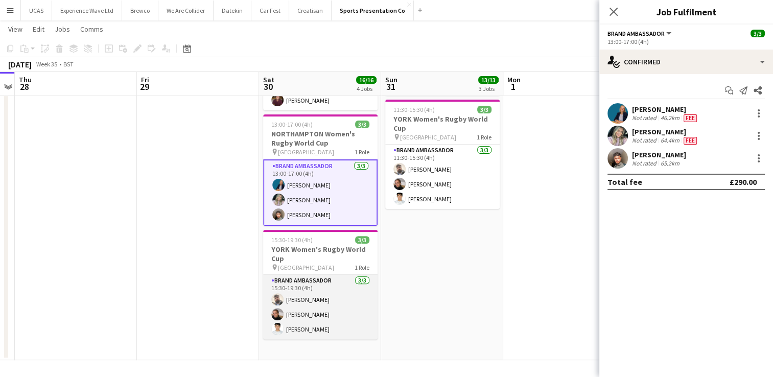
click at [307, 314] on app-card-role "Brand Ambassador 3/3 15:30-19:30 (4h) Daniel Jenkins Lizzie Greenwood Parth Cha…" at bounding box center [320, 307] width 114 height 64
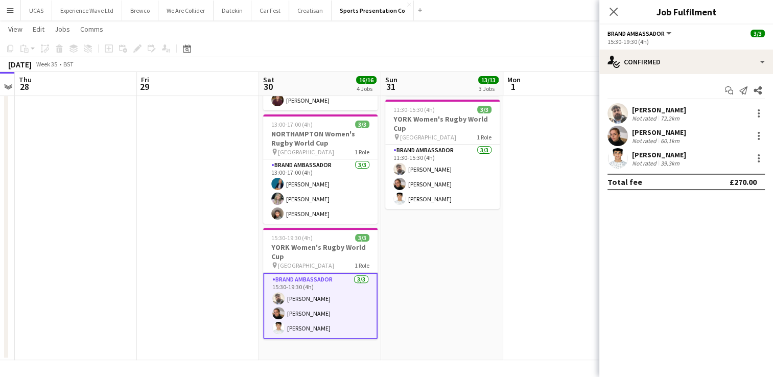
click at [335, 309] on app-card-role "Brand Ambassador 3/3 15:30-19:30 (4h) Daniel Jenkins Lizzie Greenwood Parth Cha…" at bounding box center [320, 306] width 114 height 66
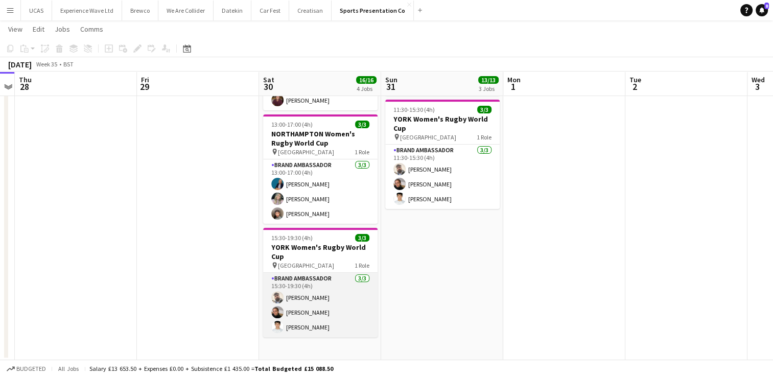
click at [335, 309] on app-card-role "Brand Ambassador 3/3 15:30-19:30 (4h) Daniel Jenkins Lizzie Greenwood Parth Cha…" at bounding box center [320, 305] width 114 height 64
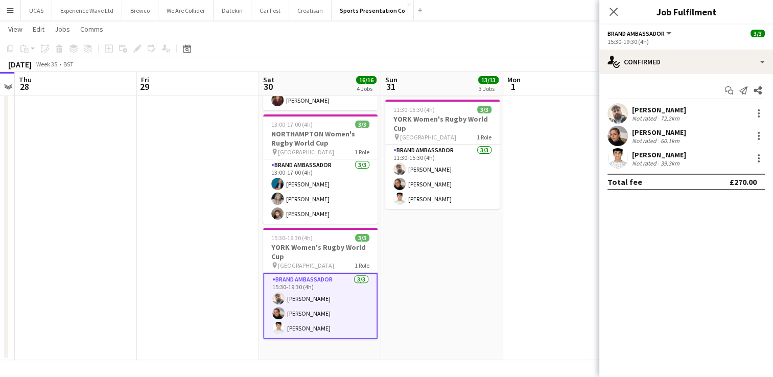
click at [644, 116] on div "Not rated" at bounding box center [645, 118] width 27 height 8
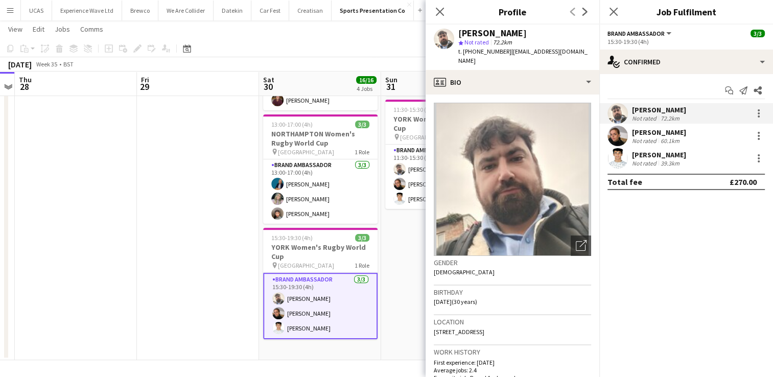
click at [671, 133] on div "Lizzie Greenwood" at bounding box center [659, 132] width 54 height 9
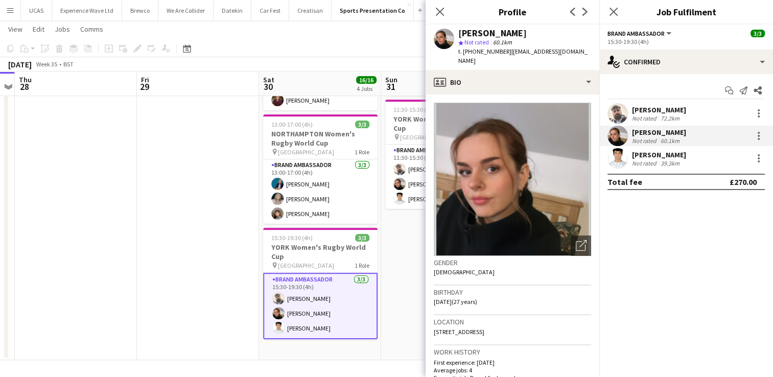
click at [657, 163] on div "Not rated" at bounding box center [645, 163] width 27 height 8
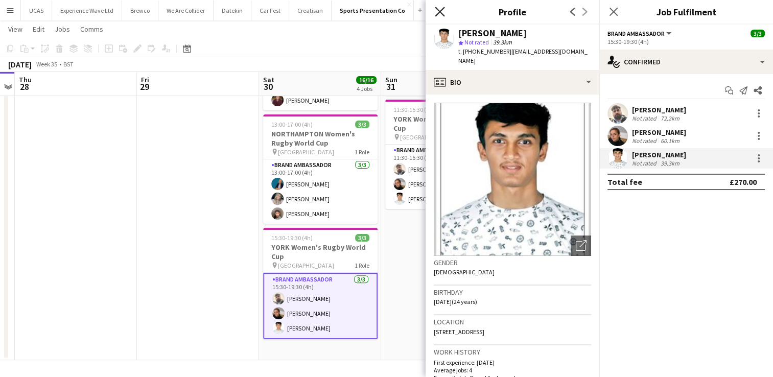
click at [441, 12] on icon "Close pop-in" at bounding box center [440, 12] width 10 height 10
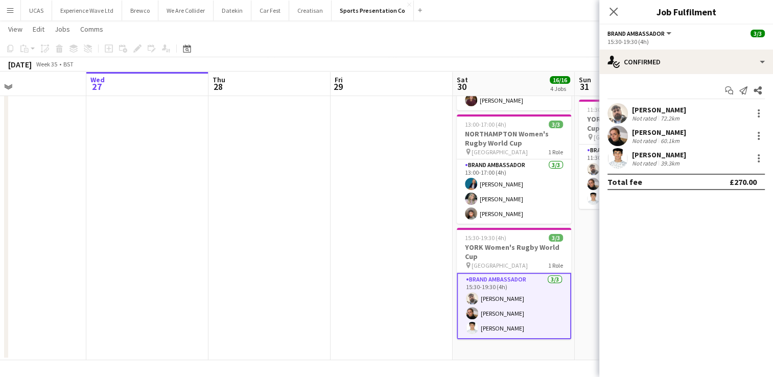
drag, startPoint x: 200, startPoint y: 259, endPoint x: 502, endPoint y: 273, distance: 302.8
click at [502, 273] on app-calendar-viewport "Sun 24 Mon 25 Tue 26 Wed 27 Thu 28 Fri 29 Sat 30 16/16 4 Jobs Sun 31 13/13 3 Jo…" at bounding box center [386, 56] width 773 height 608
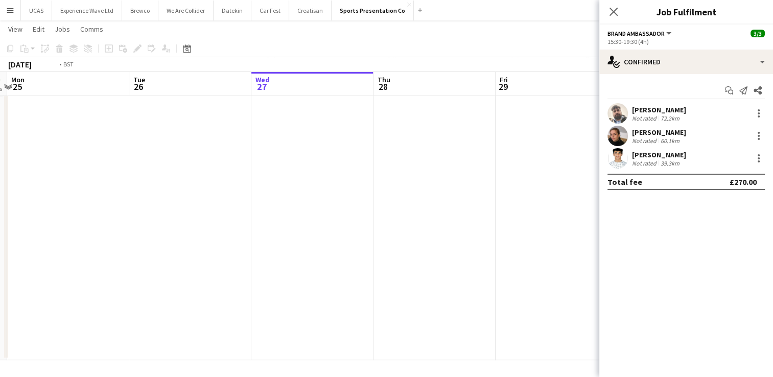
drag, startPoint x: 180, startPoint y: 254, endPoint x: 360, endPoint y: 253, distance: 179.3
click at [360, 253] on app-calendar-viewport "Sat 23 10/11 3 Jobs Sun 24 8/8 2 Jobs Mon 25 Tue 26 Wed 27 Thu 28 Fri 29 Sat 30…" at bounding box center [386, 56] width 773 height 608
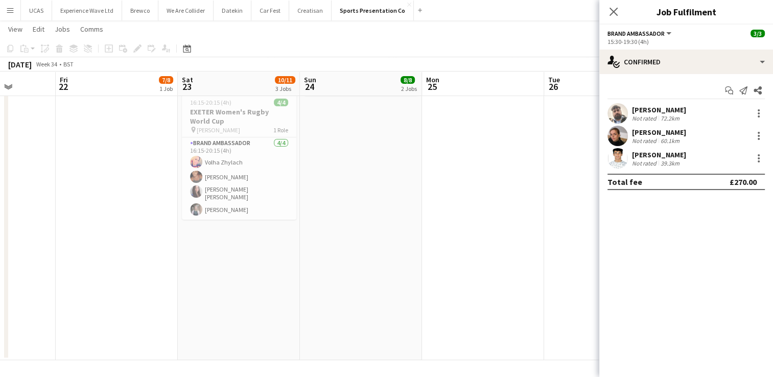
drag, startPoint x: 185, startPoint y: 252, endPoint x: 454, endPoint y: 248, distance: 268.3
click at [454, 248] on app-calendar-viewport "Tue 19 Wed 20 Thu 21 Fri 22 7/8 1 Job Sat 23 10/11 3 Jobs Sun 24 8/8 2 Jobs Mon…" at bounding box center [386, 56] width 773 height 608
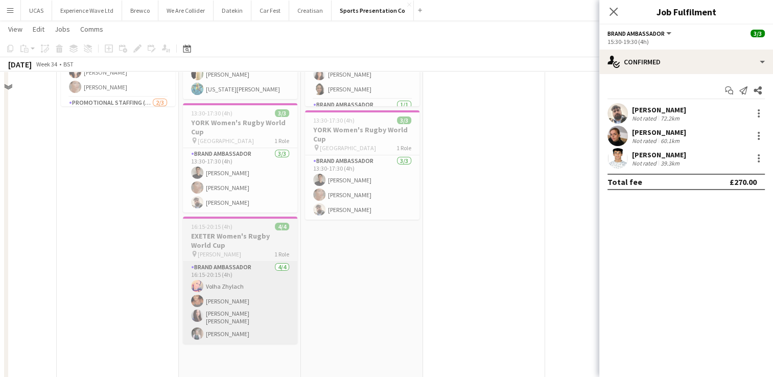
scroll to position [185, 0]
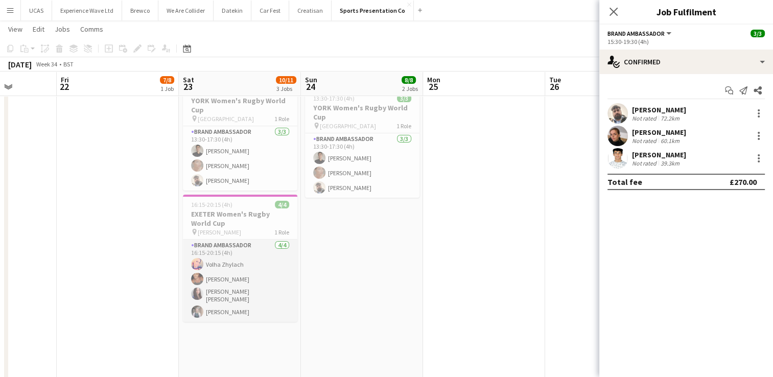
click at [244, 288] on app-card-role "Brand Ambassador 4/4 16:15-20:15 (4h) Volha Zhylach Jodie Sanders Mireia Quingl…" at bounding box center [240, 281] width 114 height 82
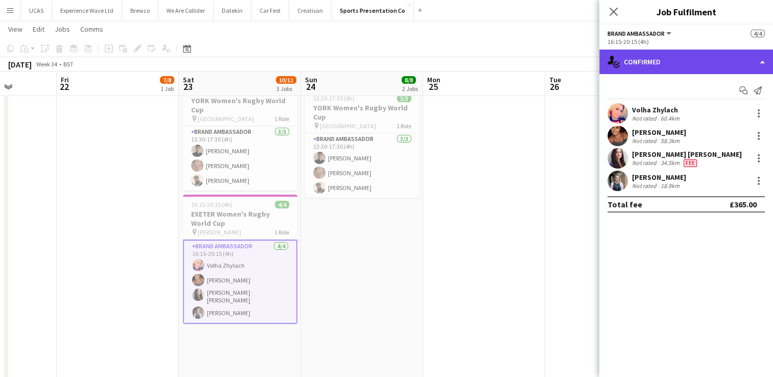
click at [760, 50] on div "single-neutral-actions-check-2 Confirmed" at bounding box center [686, 62] width 174 height 25
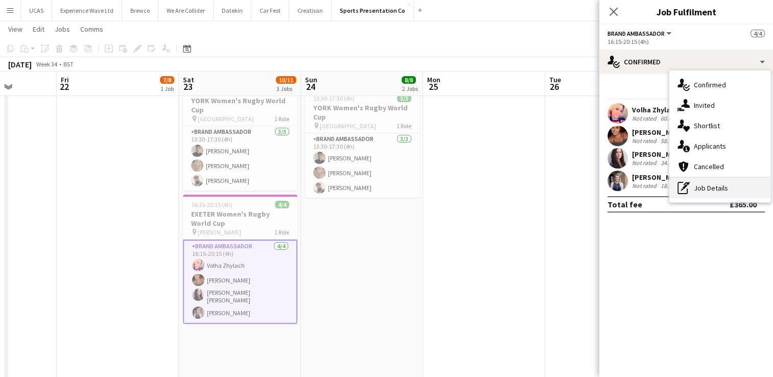
click at [717, 187] on div "pen-write Job Details" at bounding box center [719, 188] width 101 height 20
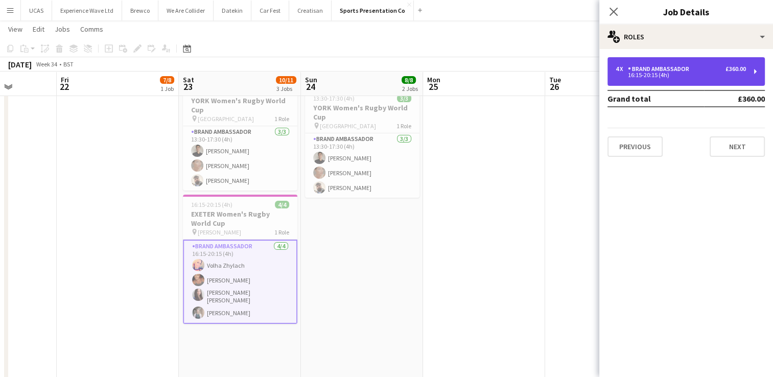
click at [705, 78] on div "4 x Brand Ambassador £360.00 16:15-20:15 (4h)" at bounding box center [685, 71] width 157 height 29
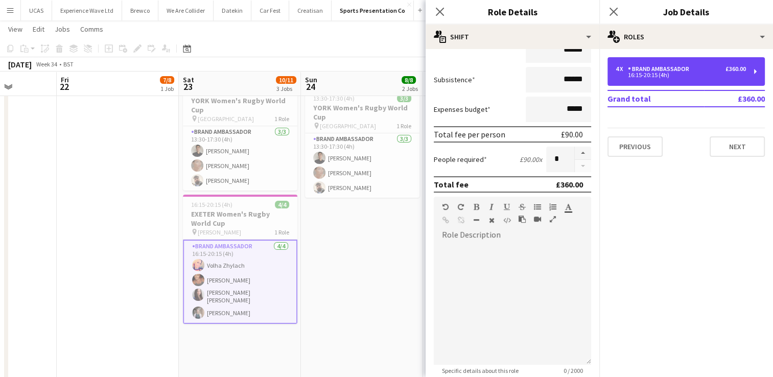
scroll to position [0, 0]
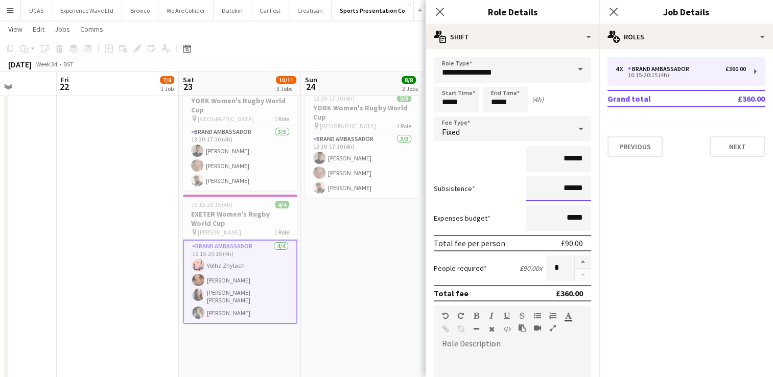
click at [575, 189] on input "******" at bounding box center [558, 189] width 65 height 26
type input "**"
type input "******"
click at [470, 150] on div "******" at bounding box center [512, 159] width 157 height 26
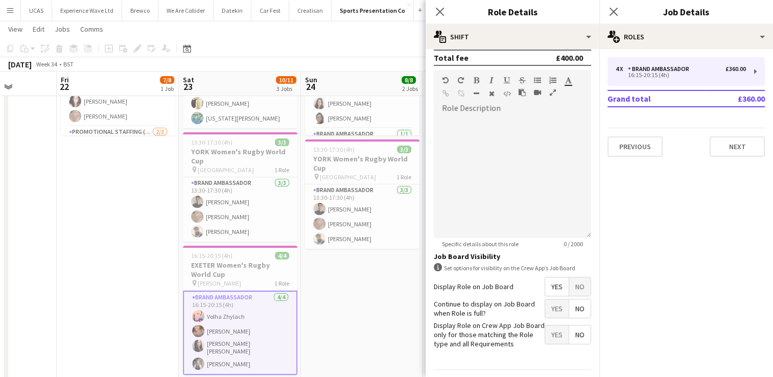
scroll to position [262, 0]
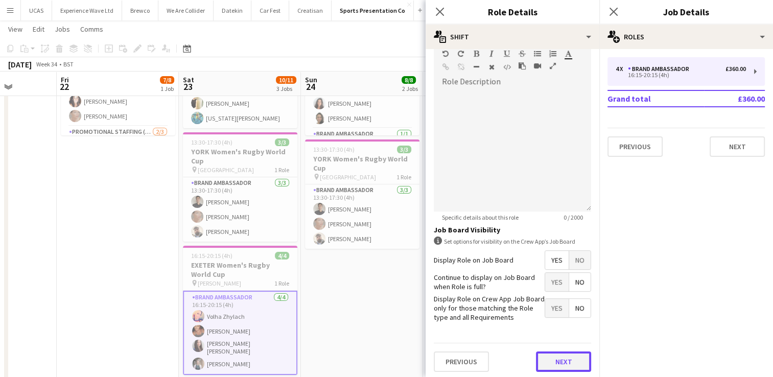
click at [554, 359] on button "Next" at bounding box center [563, 361] width 55 height 20
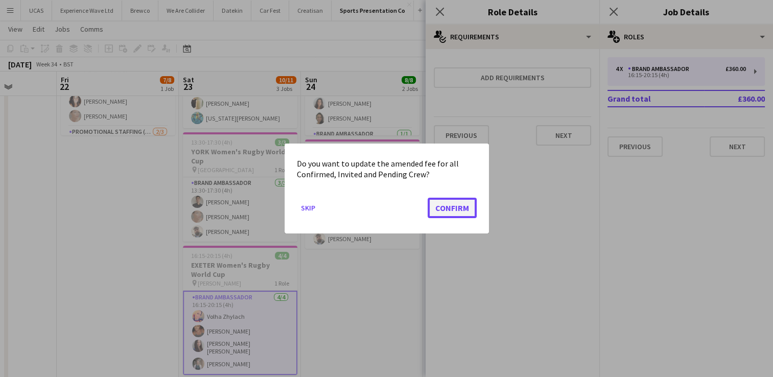
click at [466, 203] on button "Confirm" at bounding box center [452, 208] width 49 height 20
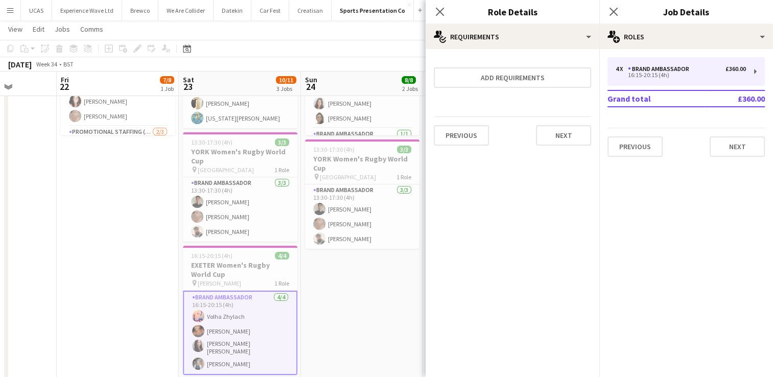
scroll to position [134, 0]
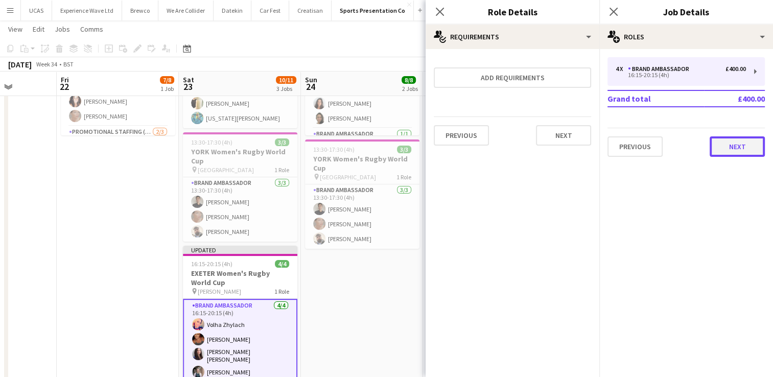
click at [758, 148] on button "Next" at bounding box center [737, 146] width 55 height 20
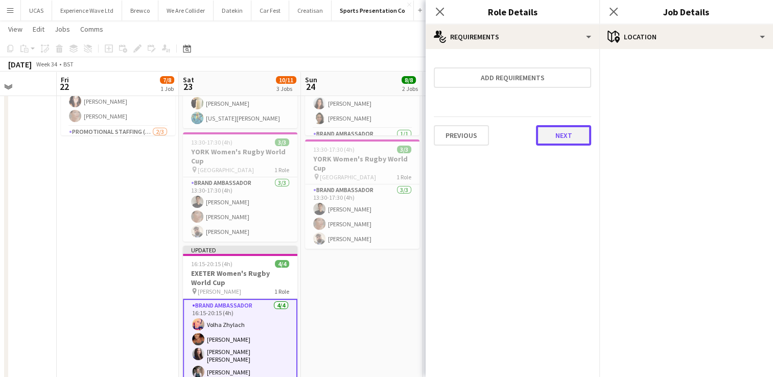
click at [573, 132] on button "Next" at bounding box center [563, 135] width 55 height 20
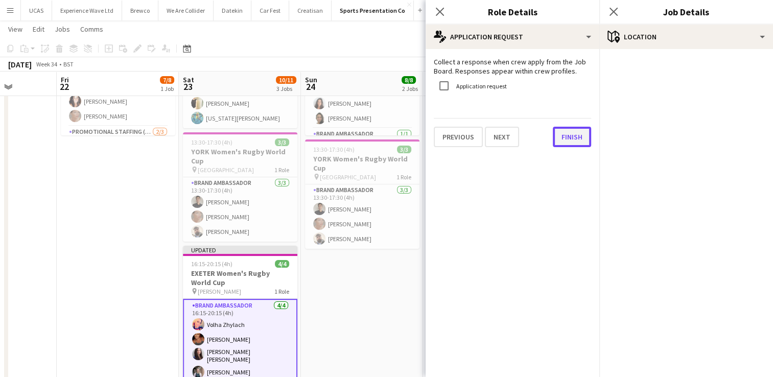
click at [574, 134] on button "Finish" at bounding box center [572, 137] width 38 height 20
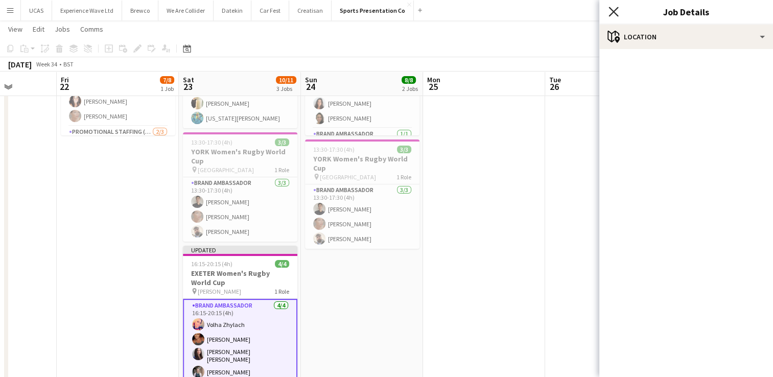
click at [615, 15] on icon "Close pop-in" at bounding box center [613, 12] width 10 height 10
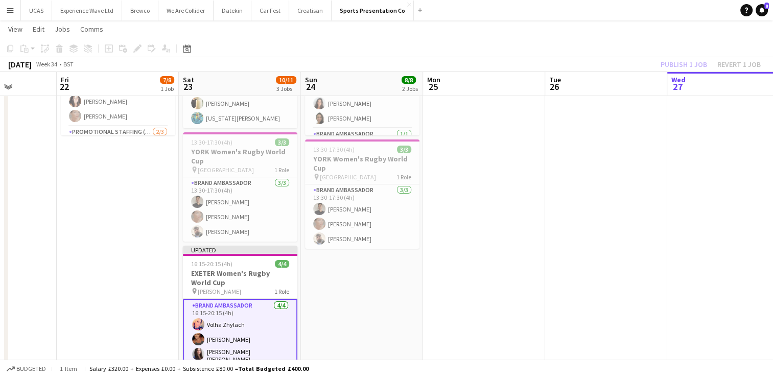
click at [672, 65] on div "Publish 1 job Revert 1 job" at bounding box center [710, 64] width 125 height 13
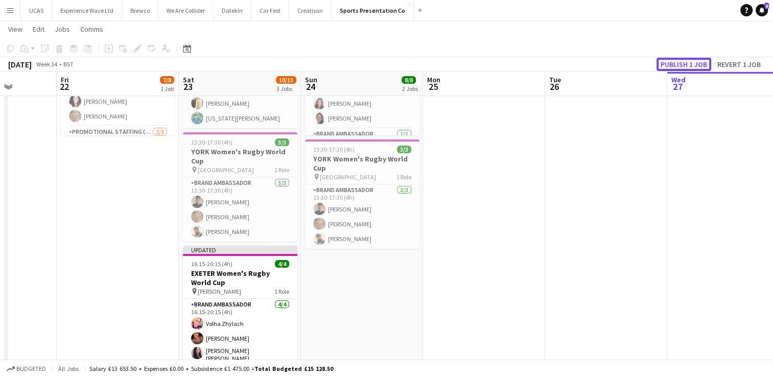
click at [672, 65] on button "Publish 1 job" at bounding box center [683, 64] width 55 height 13
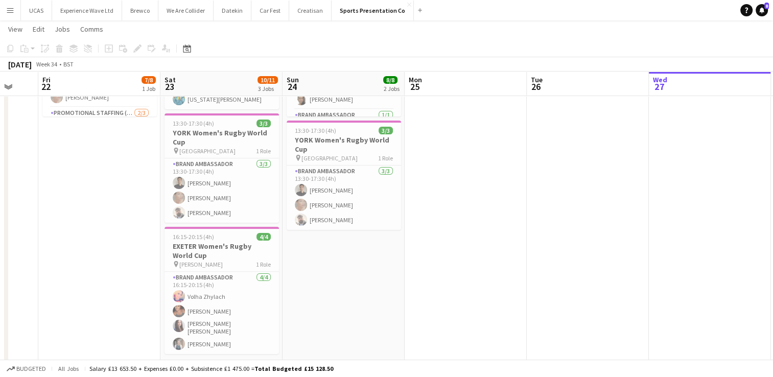
scroll to position [0, 349]
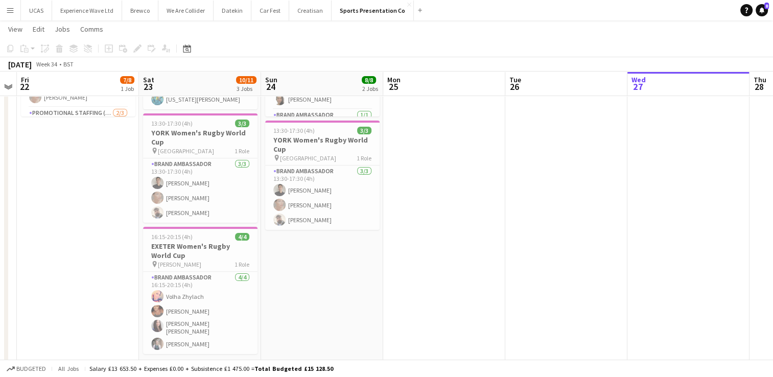
drag, startPoint x: 656, startPoint y: 265, endPoint x: 372, endPoint y: 259, distance: 284.1
click at [372, 259] on app-calendar-viewport "Tue 19 Wed 20 Thu 21 Fri 22 7/8 1 Job Sat 23 10/11 3 Jobs Sun 24 8/8 2 Jobs Mon…" at bounding box center [386, 191] width 773 height 608
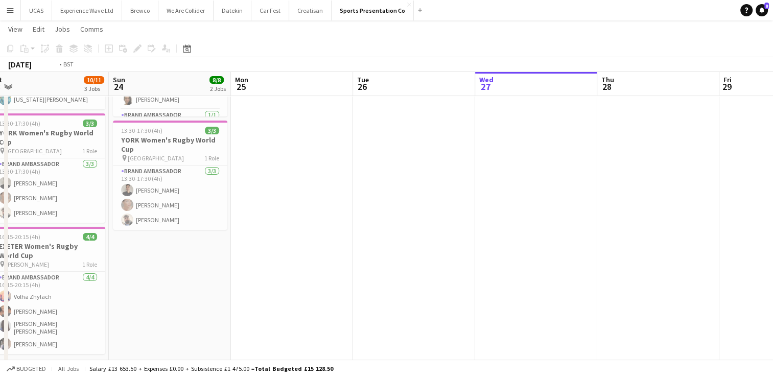
drag, startPoint x: 507, startPoint y: 232, endPoint x: 346, endPoint y: 238, distance: 161.0
click at [348, 238] on app-calendar-viewport "Thu 21 Fri 22 7/8 1 Job Sat 23 10/11 3 Jobs Sun 24 8/8 2 Jobs Mon 25 Tue 26 Wed…" at bounding box center [386, 191] width 773 height 608
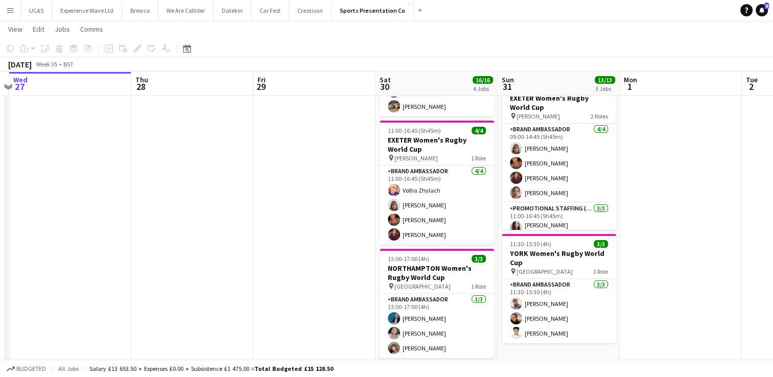
drag, startPoint x: 413, startPoint y: 222, endPoint x: 190, endPoint y: 238, distance: 224.3
click at [193, 238] on app-calendar-viewport "Sat 23 10/11 3 Jobs Sun 24 8/8 2 Jobs Mon 25 Tue 26 Wed 27 Thu 28 Fri 29 Sat 30…" at bounding box center [386, 191] width 773 height 608
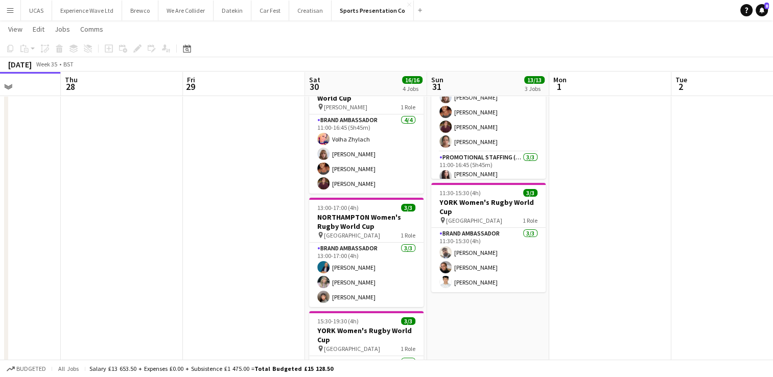
scroll to position [0, 259]
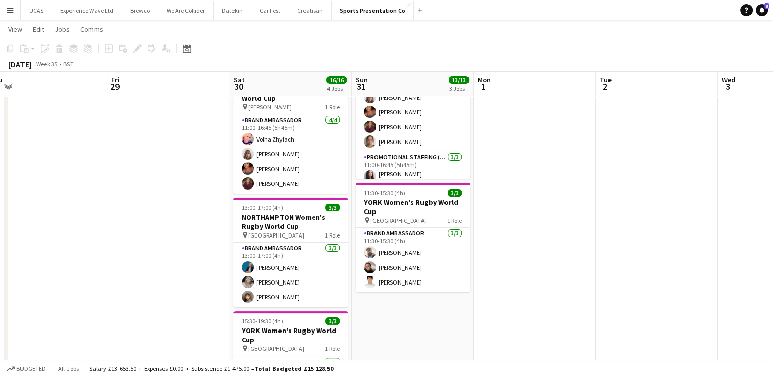
drag, startPoint x: 590, startPoint y: 332, endPoint x: 500, endPoint y: 330, distance: 89.9
click at [500, 330] on app-calendar-viewport "Tue 26 Wed 27 Thu 28 Fri 29 Sat 30 16/16 4 Jobs Sun 31 13/13 3 Jobs Mon 1 Tue 2…" at bounding box center [386, 139] width 773 height 608
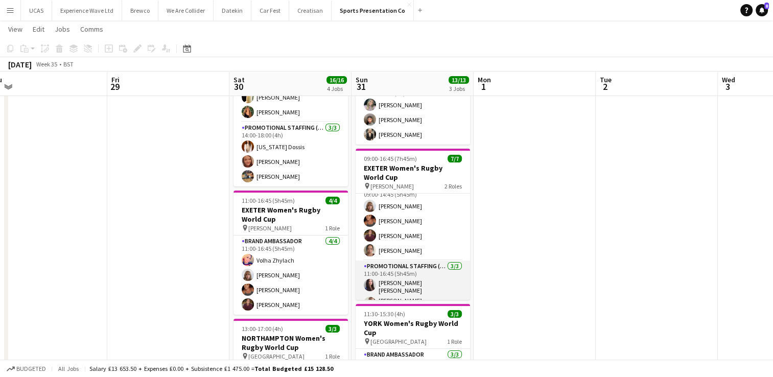
scroll to position [0, 0]
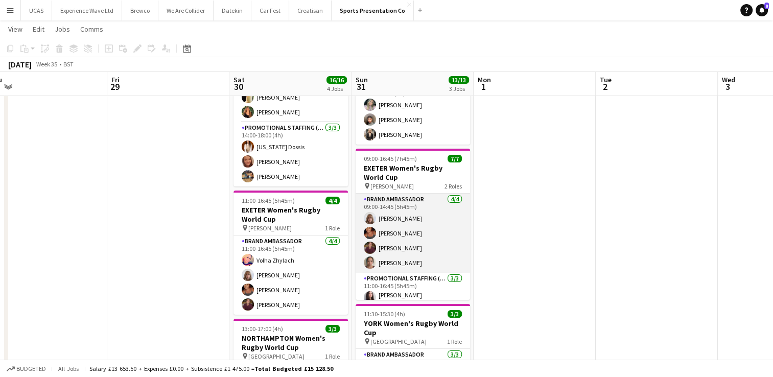
click at [393, 248] on app-card-role "Brand Ambassador 4/4 09:00-14:45 (5h45m) Caitlyn Chapman Jodie Sanders Jonathan…" at bounding box center [413, 233] width 114 height 79
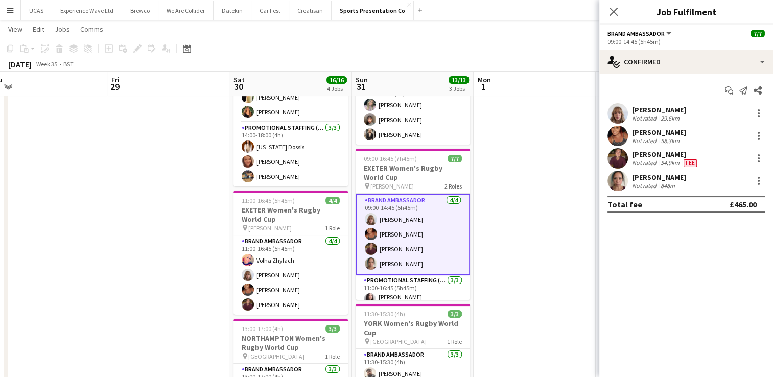
click at [670, 180] on div "Amy Lee" at bounding box center [659, 177] width 54 height 9
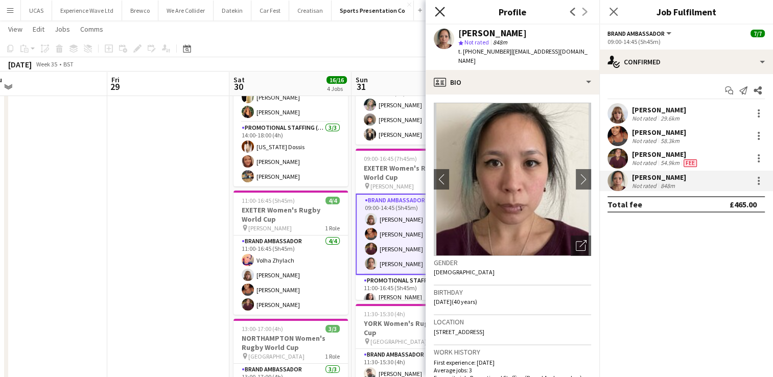
click at [441, 16] on app-icon "Close pop-in" at bounding box center [440, 12] width 15 height 15
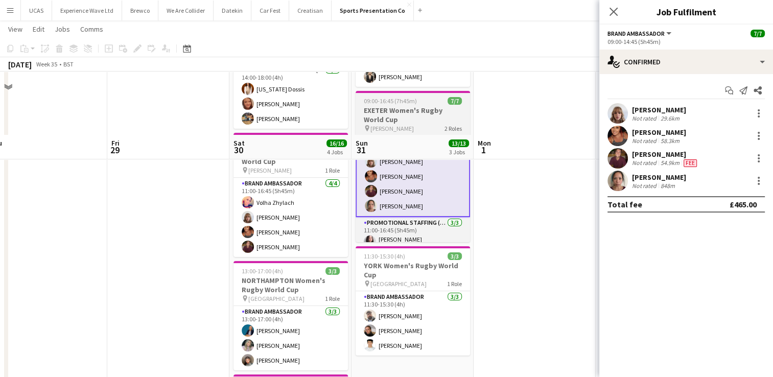
scroll to position [204, 0]
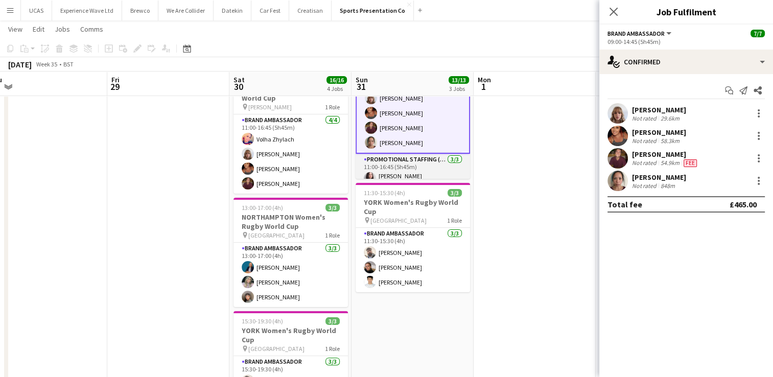
click at [412, 165] on app-card-role "Promotional Staffing (Brand Ambassadors) 3/3 11:00-16:45 (5h45m) Mireia Quingle…" at bounding box center [413, 189] width 114 height 71
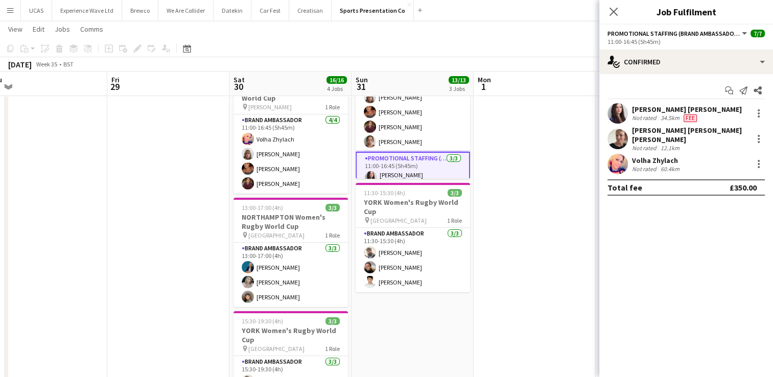
click at [652, 115] on div "Not rated" at bounding box center [645, 118] width 27 height 8
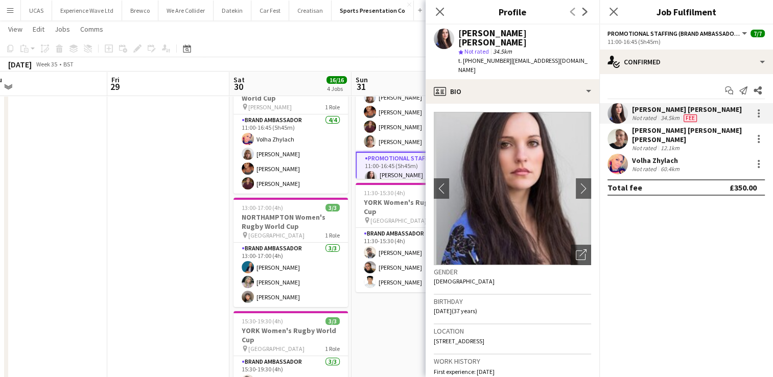
click at [674, 144] on div "12.1km" at bounding box center [670, 148] width 23 height 8
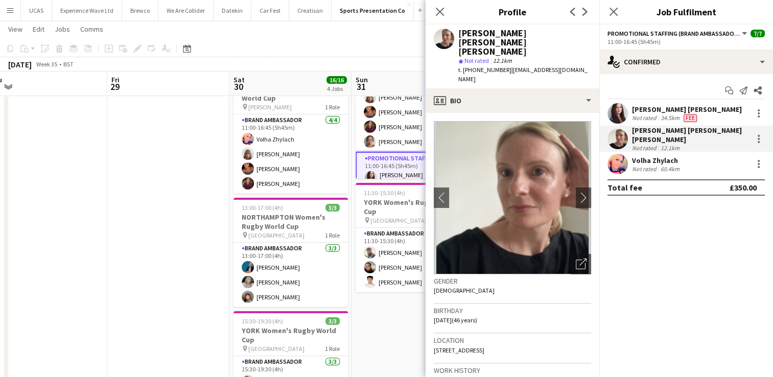
click at [676, 157] on div "Volha Zhylach" at bounding box center [657, 160] width 50 height 9
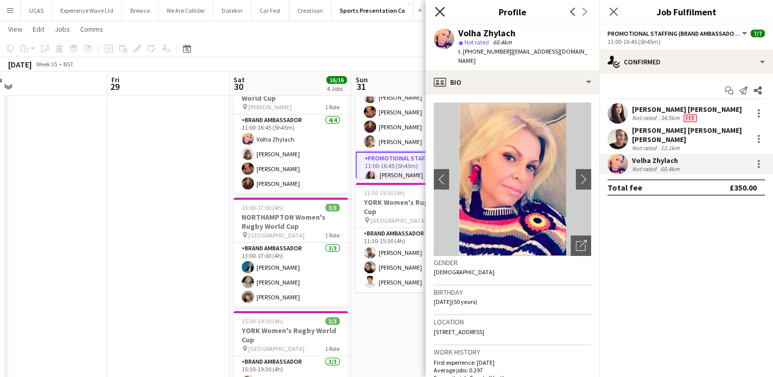
click at [442, 12] on icon "Close pop-in" at bounding box center [440, 12] width 10 height 10
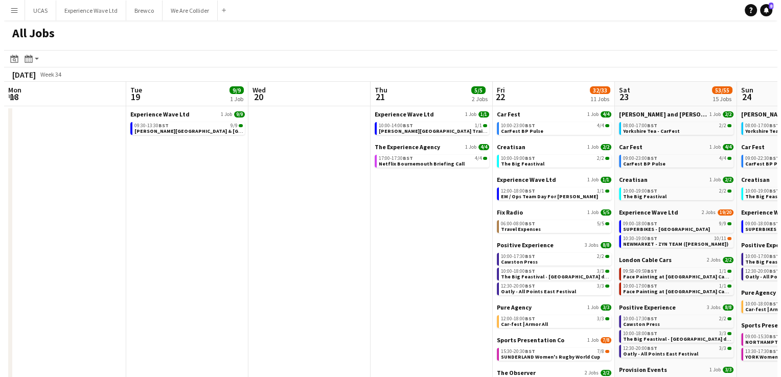
scroll to position [0, 324]
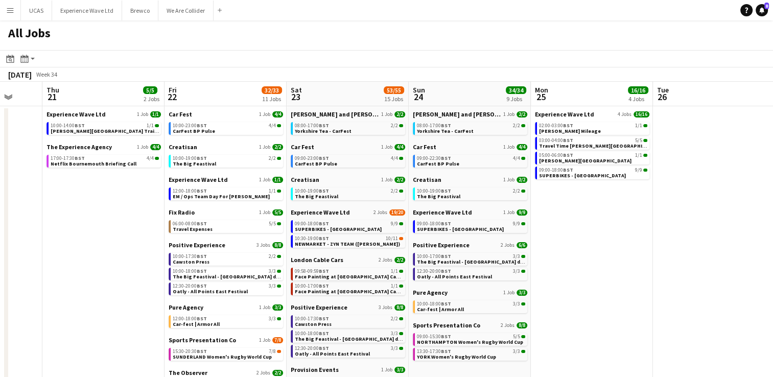
click at [11, 17] on button "Menu" at bounding box center [10, 10] width 20 height 20
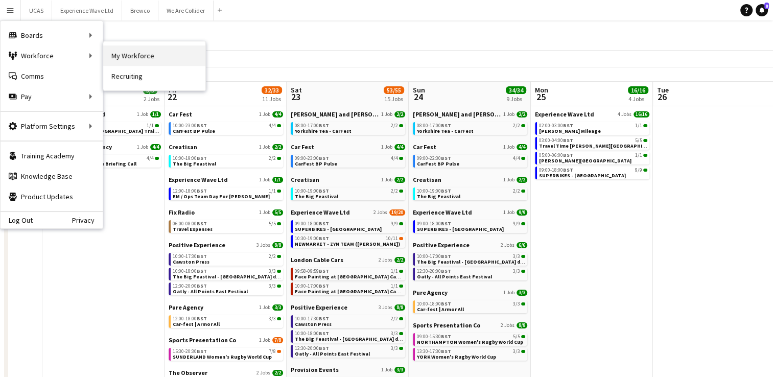
click at [114, 52] on link "My Workforce" at bounding box center [154, 55] width 102 height 20
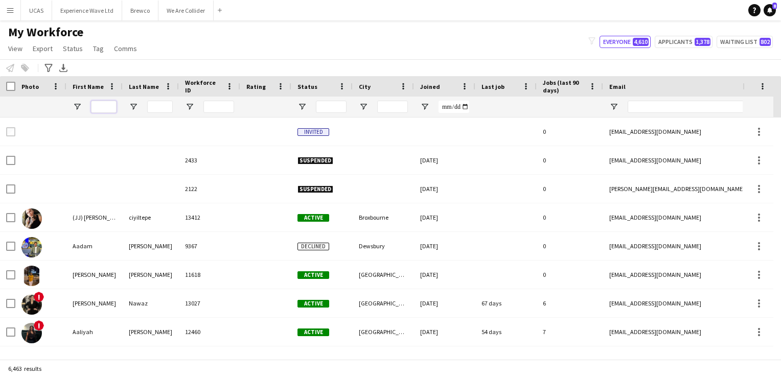
click at [95, 108] on input "First Name Filter Input" at bounding box center [104, 107] width 26 height 12
click at [159, 104] on input "Last Name Filter Input" at bounding box center [160, 107] width 26 height 12
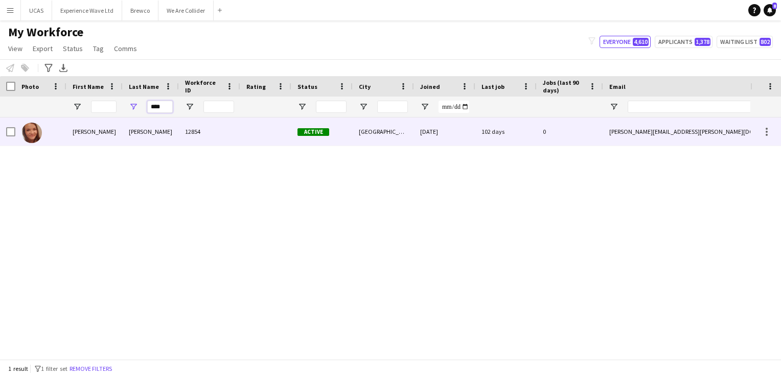
type input "****"
click at [137, 134] on div "[PERSON_NAME]" at bounding box center [151, 132] width 56 height 28
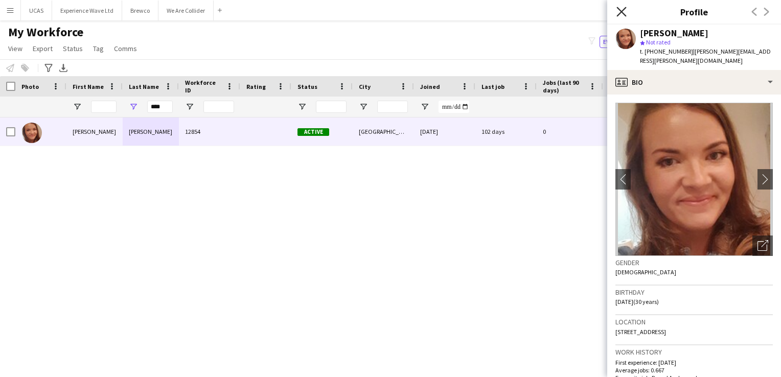
click at [620, 14] on icon "Close pop-in" at bounding box center [621, 12] width 10 height 10
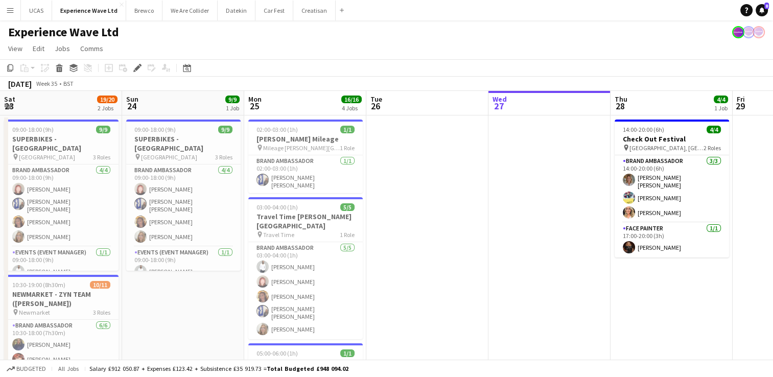
scroll to position [0, 351]
